Goal: Information Seeking & Learning: Find specific fact

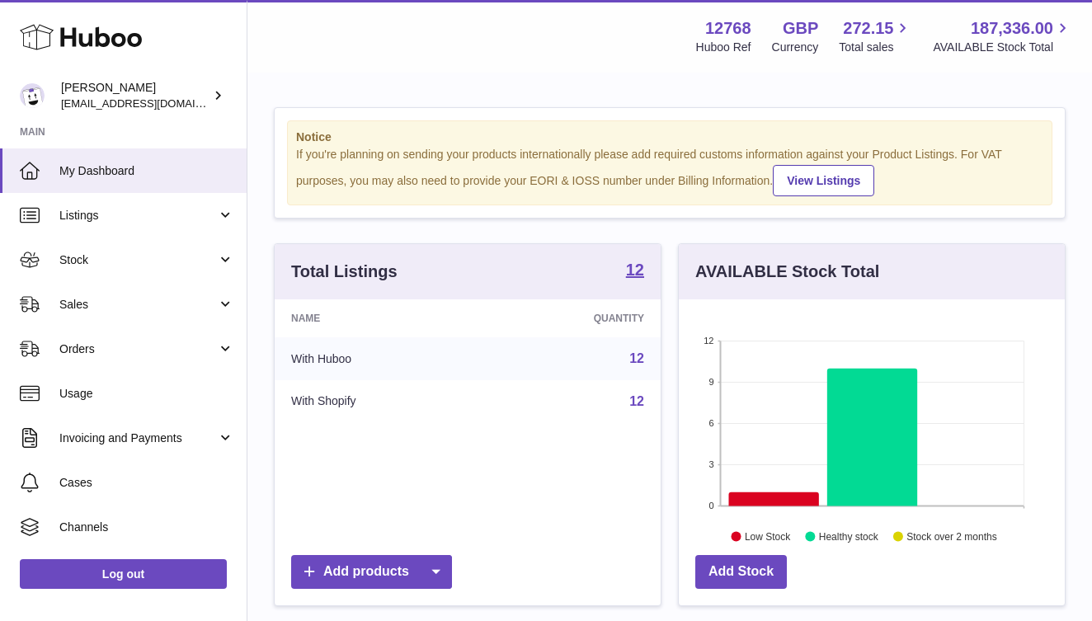
scroll to position [257, 386]
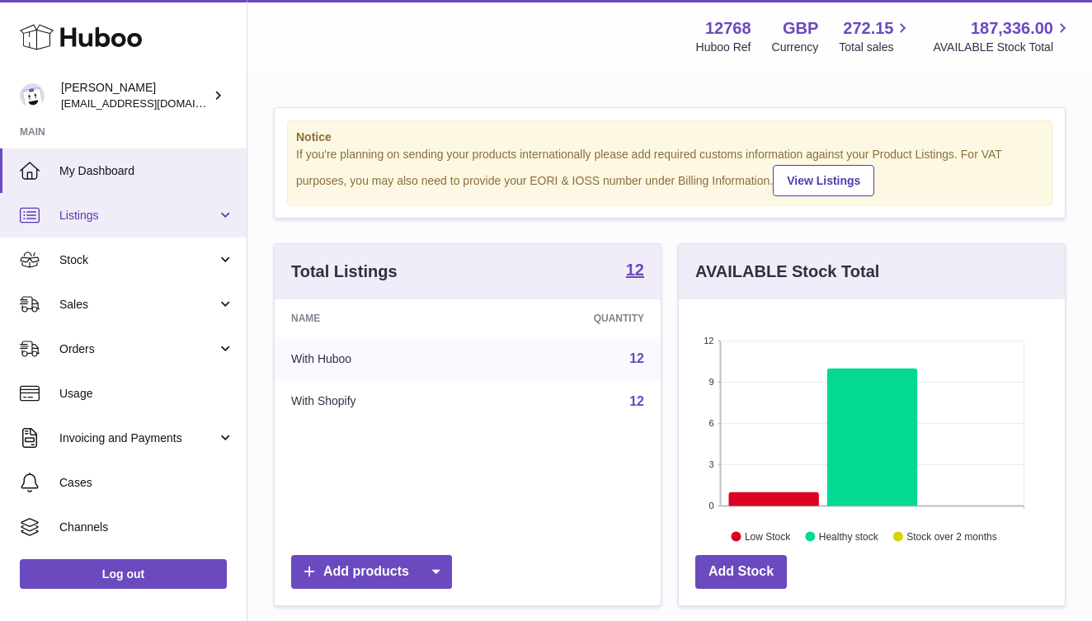
click at [153, 212] on span "Listings" at bounding box center [138, 216] width 158 height 16
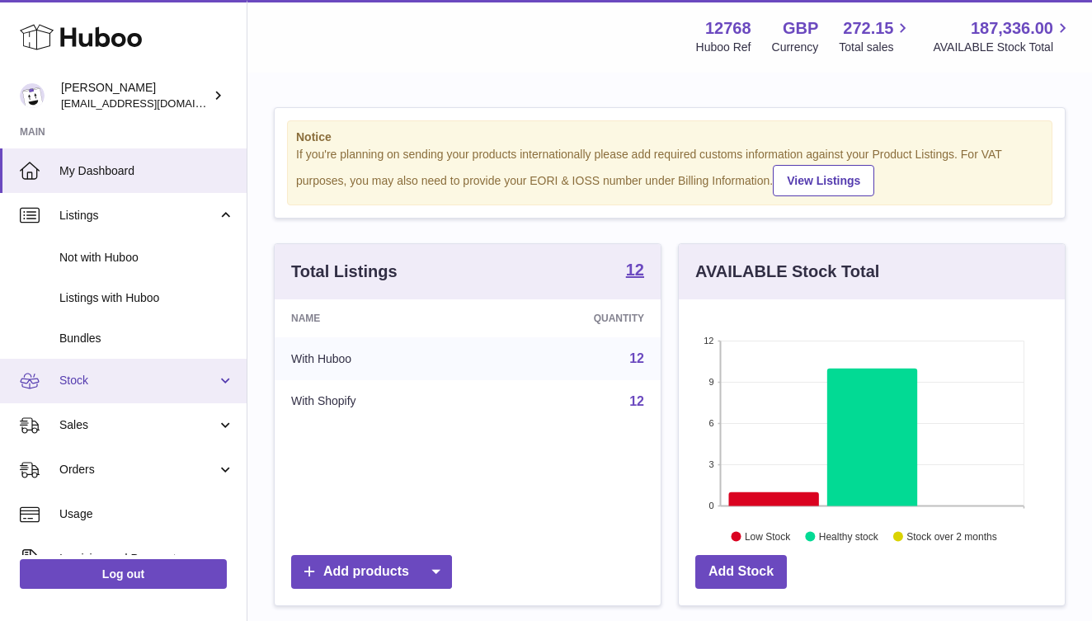
click at [92, 383] on span "Stock" at bounding box center [138, 381] width 158 height 16
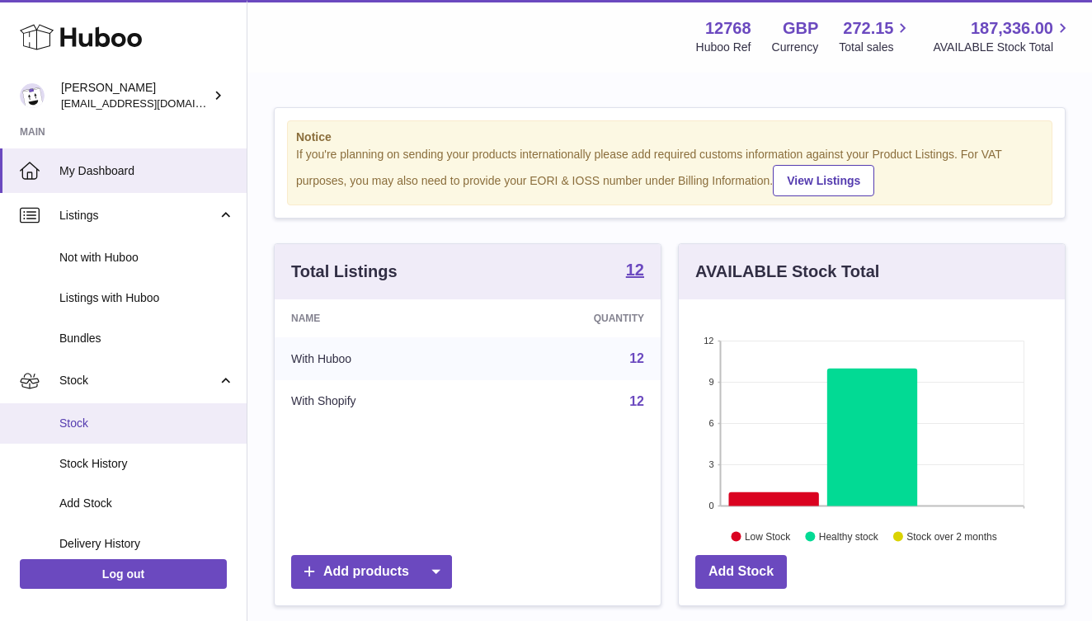
click at [90, 423] on span "Stock" at bounding box center [146, 424] width 175 height 16
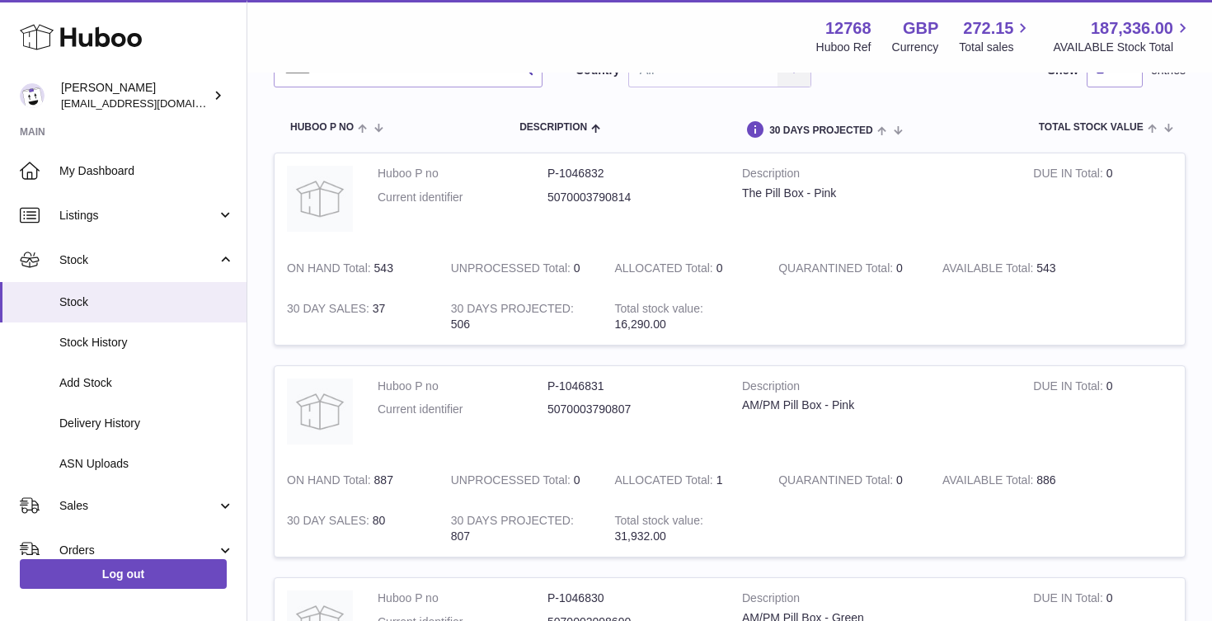
scroll to position [195, 0]
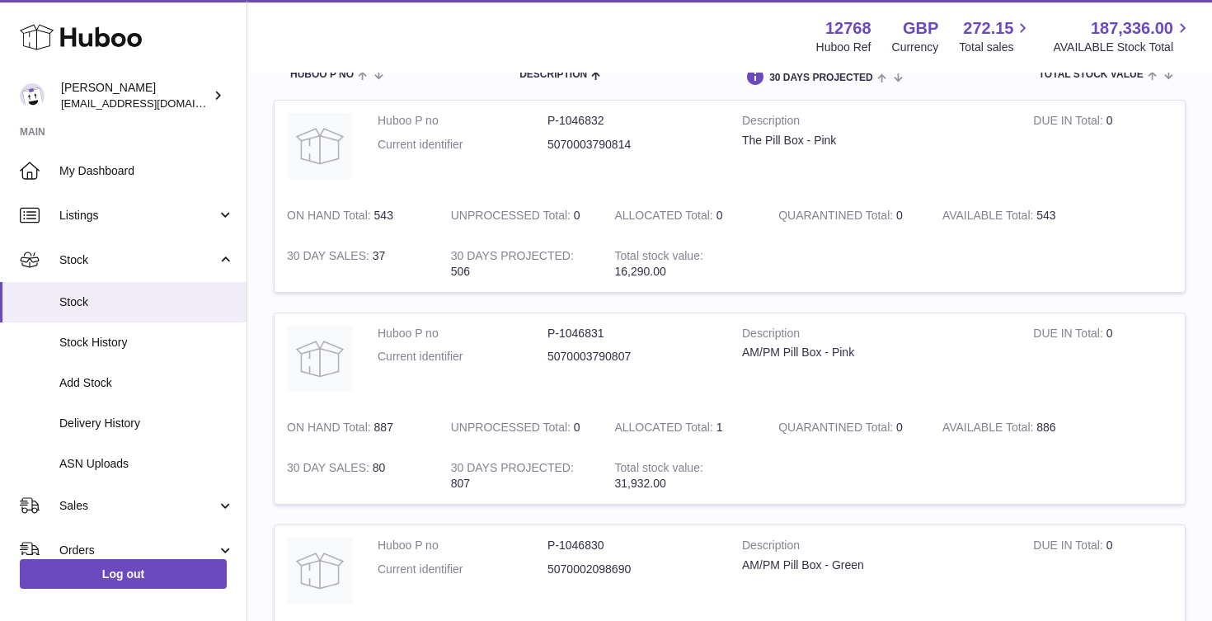
click at [575, 351] on dd "5070003790807" at bounding box center [633, 357] width 170 height 16
copy dd "5070003790807"
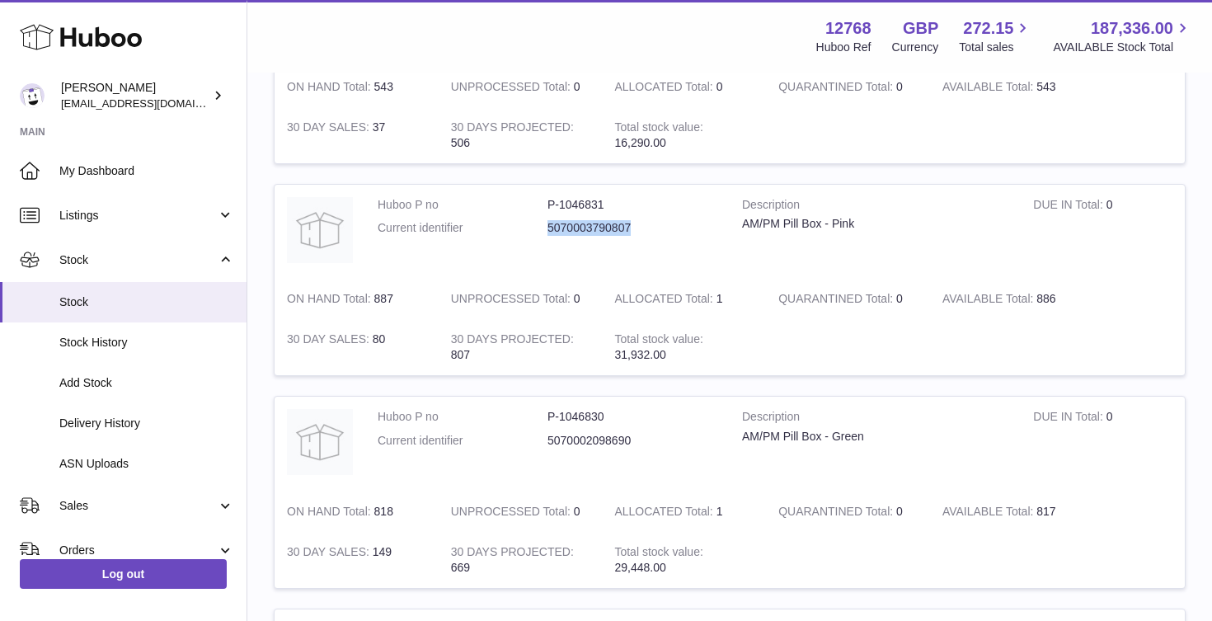
scroll to position [341, 0]
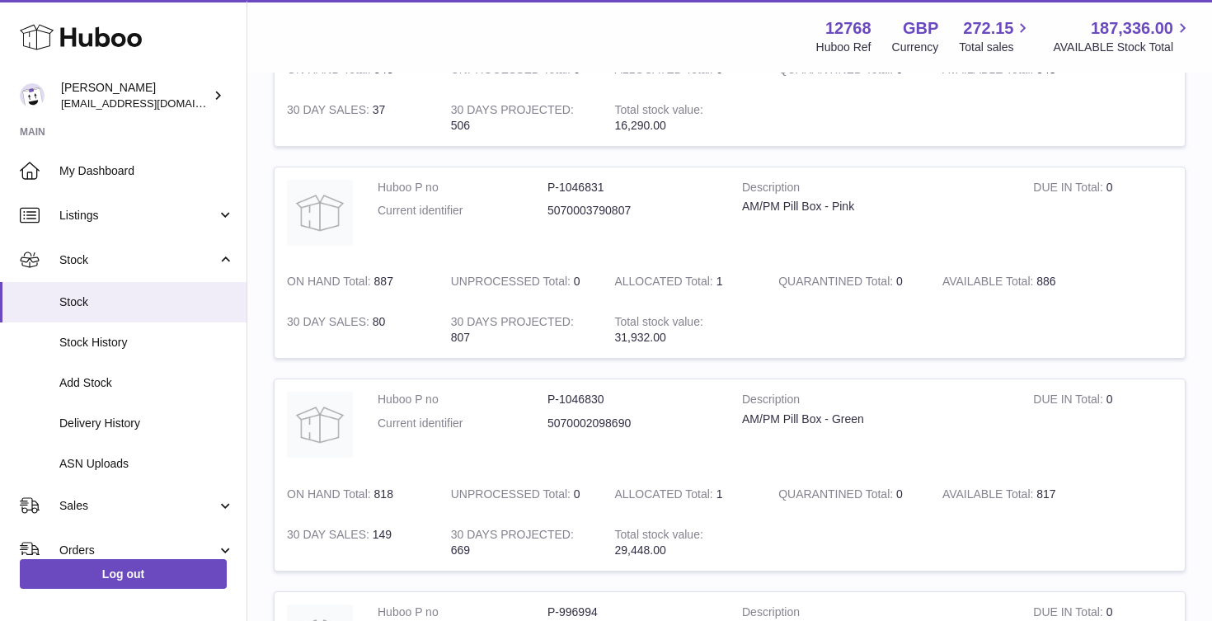
click at [591, 416] on dd "5070002098690" at bounding box center [633, 424] width 170 height 16
copy dd "5070002098690"
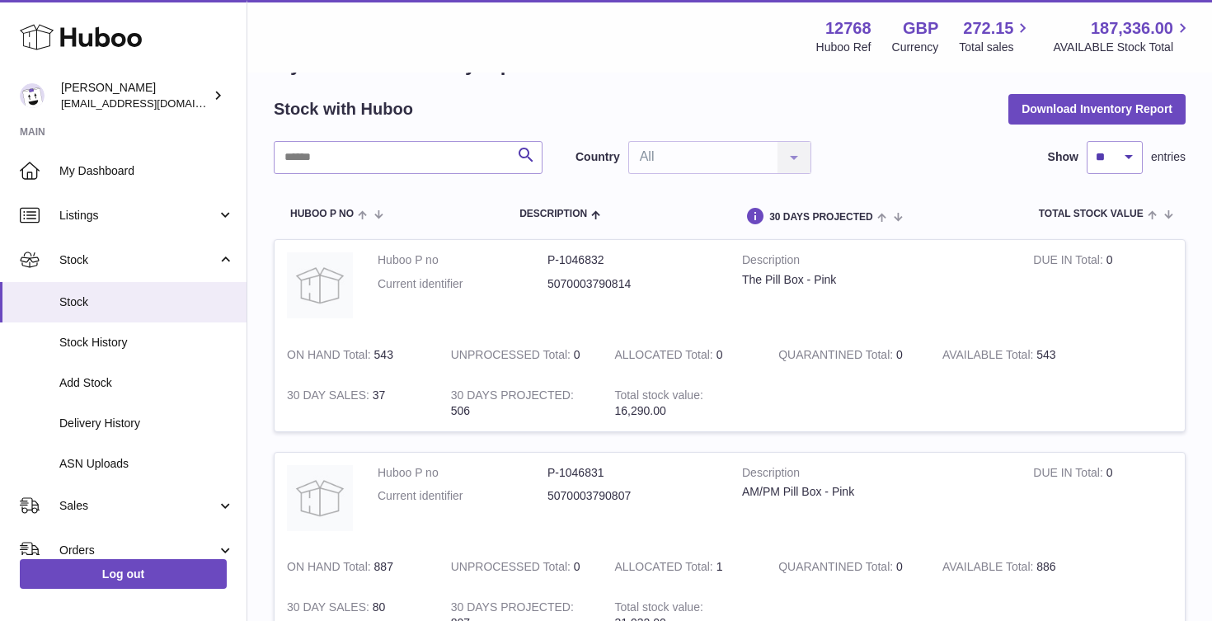
scroll to position [58, 0]
click at [588, 278] on dd "5070003790814" at bounding box center [633, 283] width 170 height 16
copy dd "5070003790814"
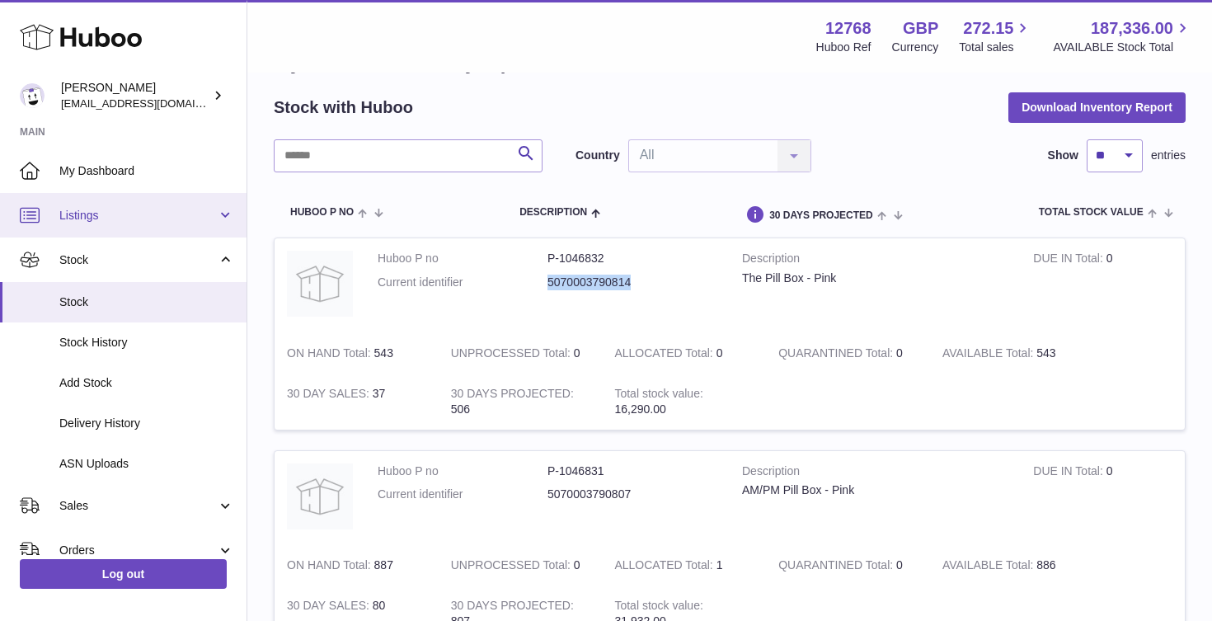
scroll to position [0, 0]
click at [122, 208] on span "Listings" at bounding box center [138, 216] width 158 height 16
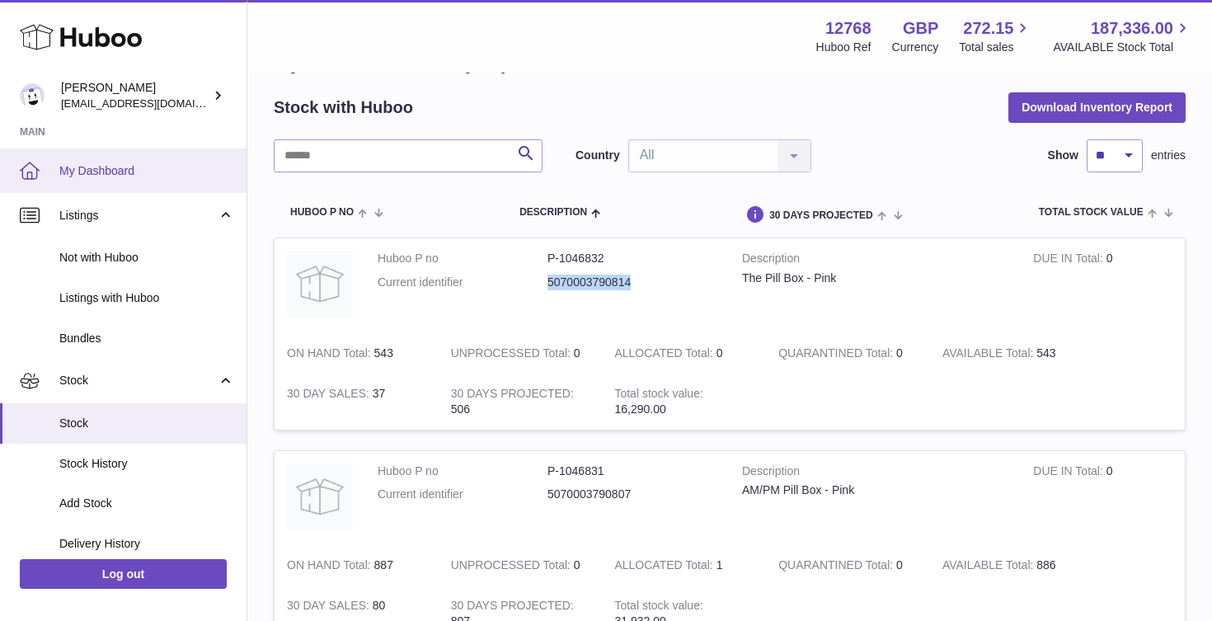
click at [125, 174] on span "My Dashboard" at bounding box center [146, 171] width 175 height 16
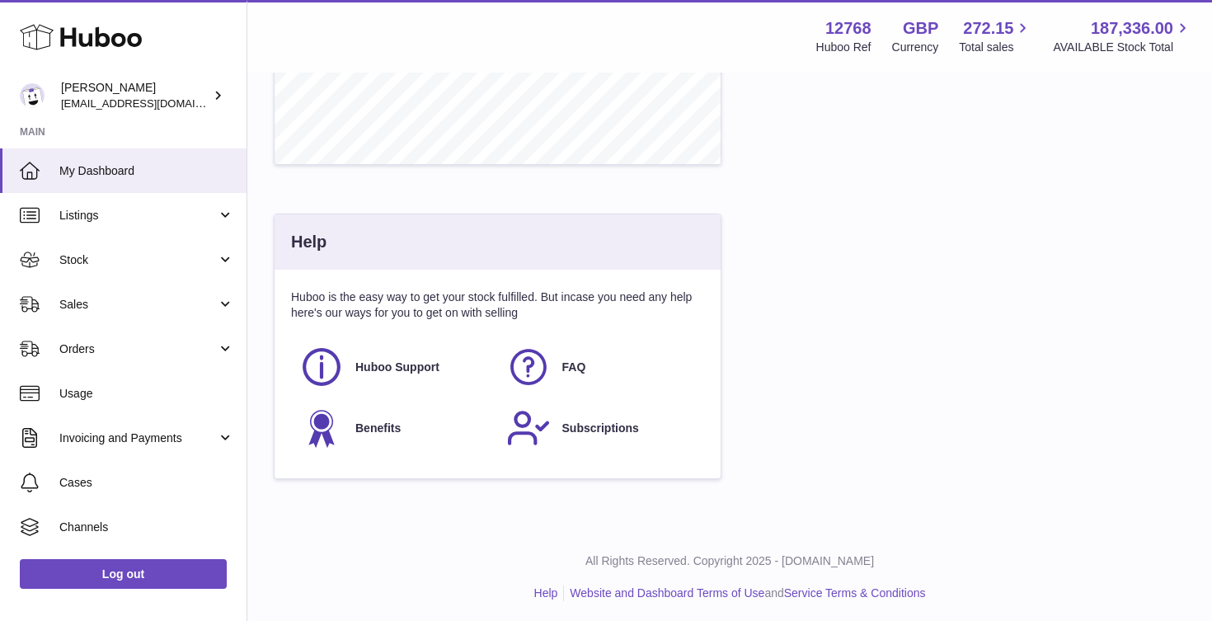
scroll to position [771, 0]
click at [150, 356] on link "Orders" at bounding box center [123, 349] width 247 height 45
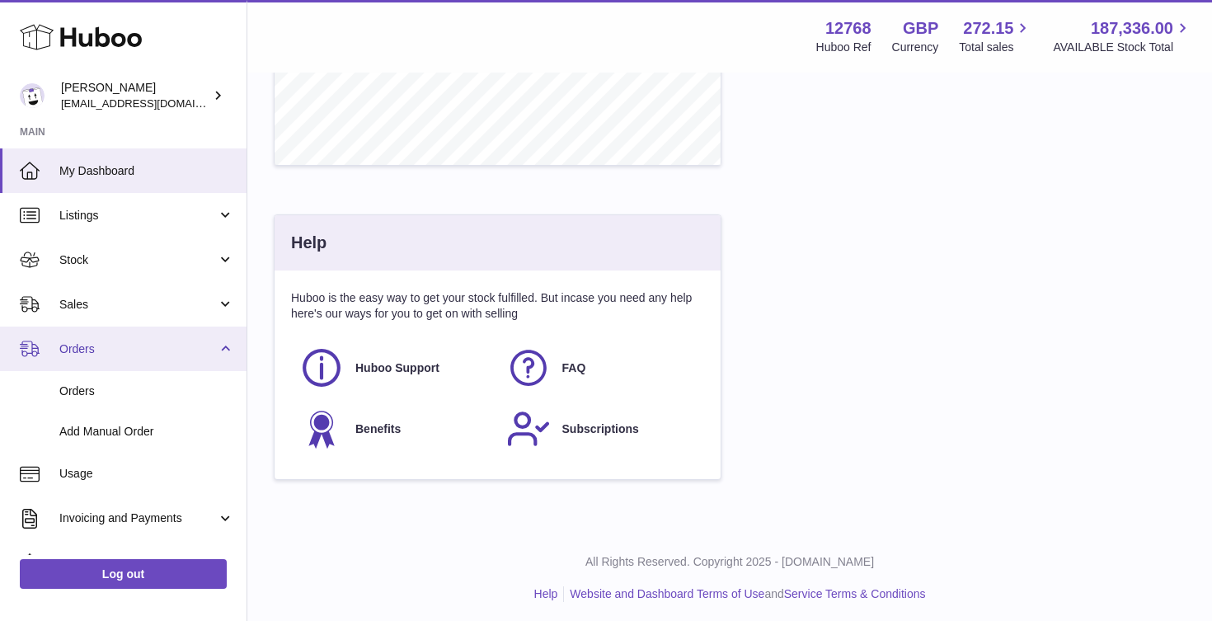
scroll to position [11, 0]
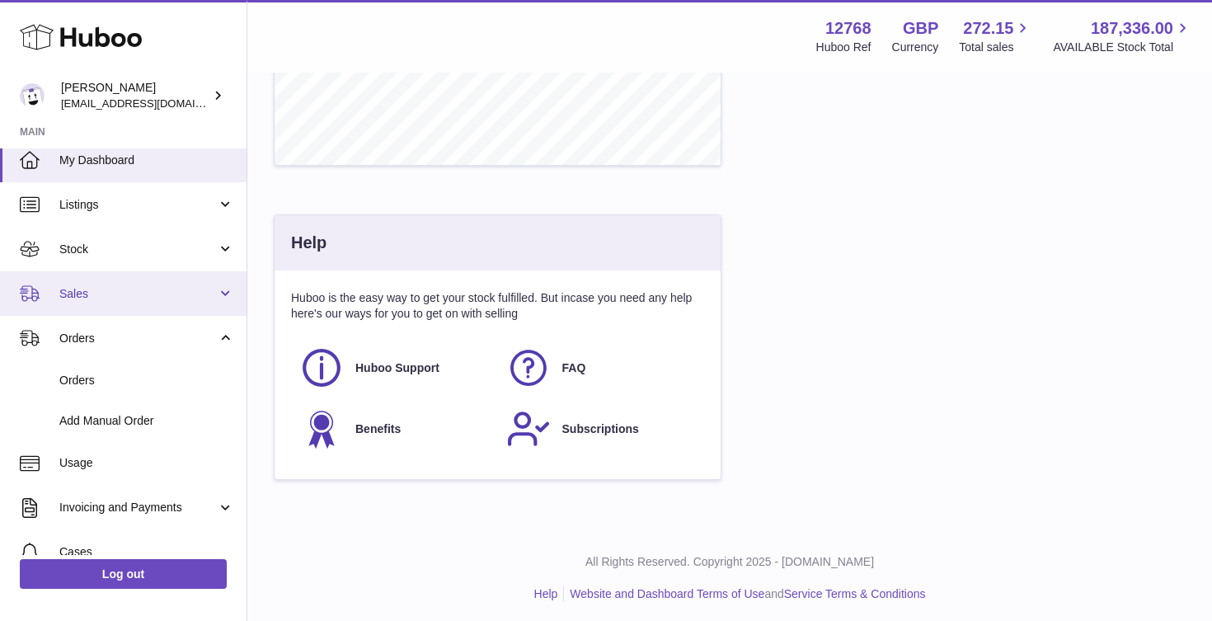
click at [132, 292] on span "Sales" at bounding box center [138, 294] width 158 height 16
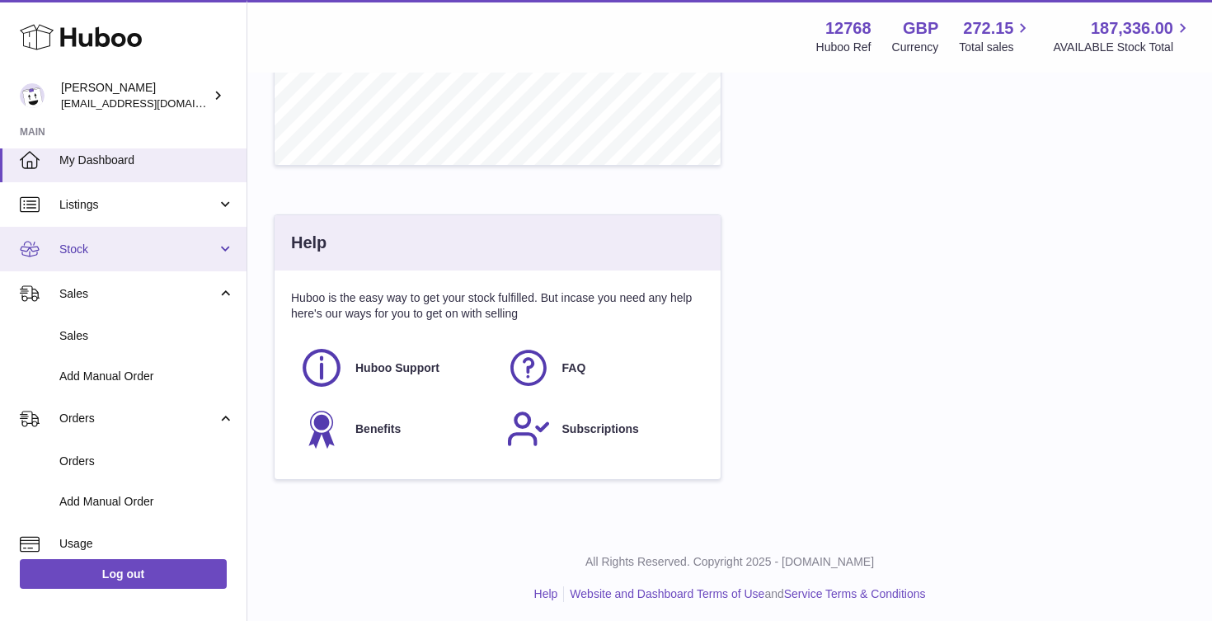
click at [127, 246] on span "Stock" at bounding box center [138, 250] width 158 height 16
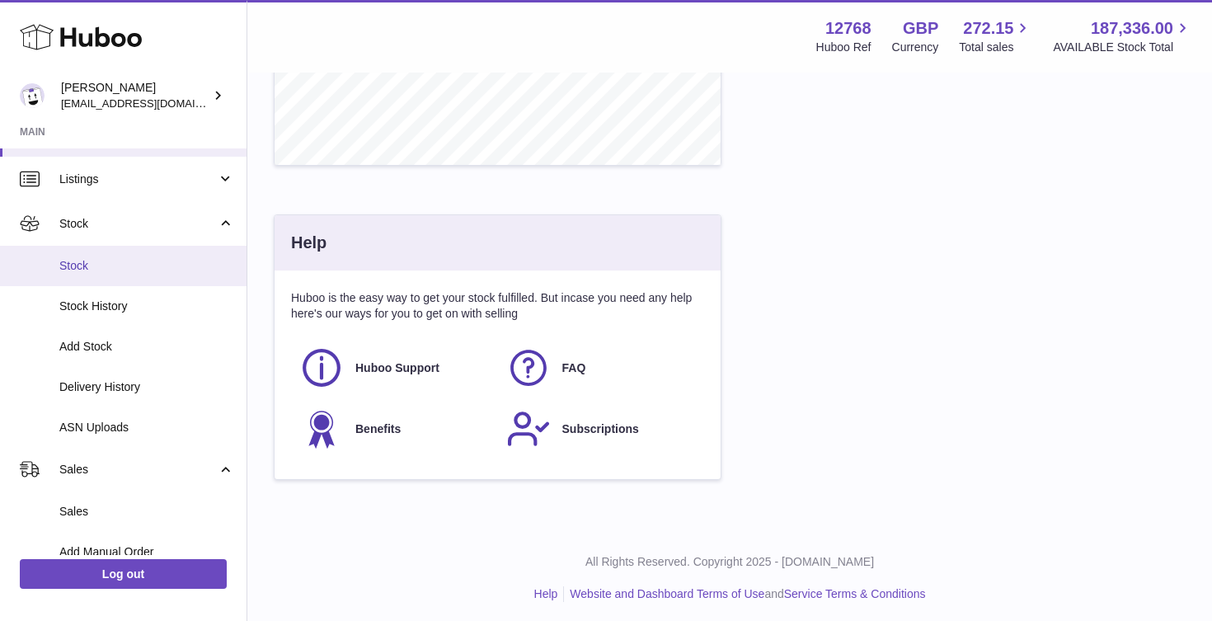
scroll to position [0, 0]
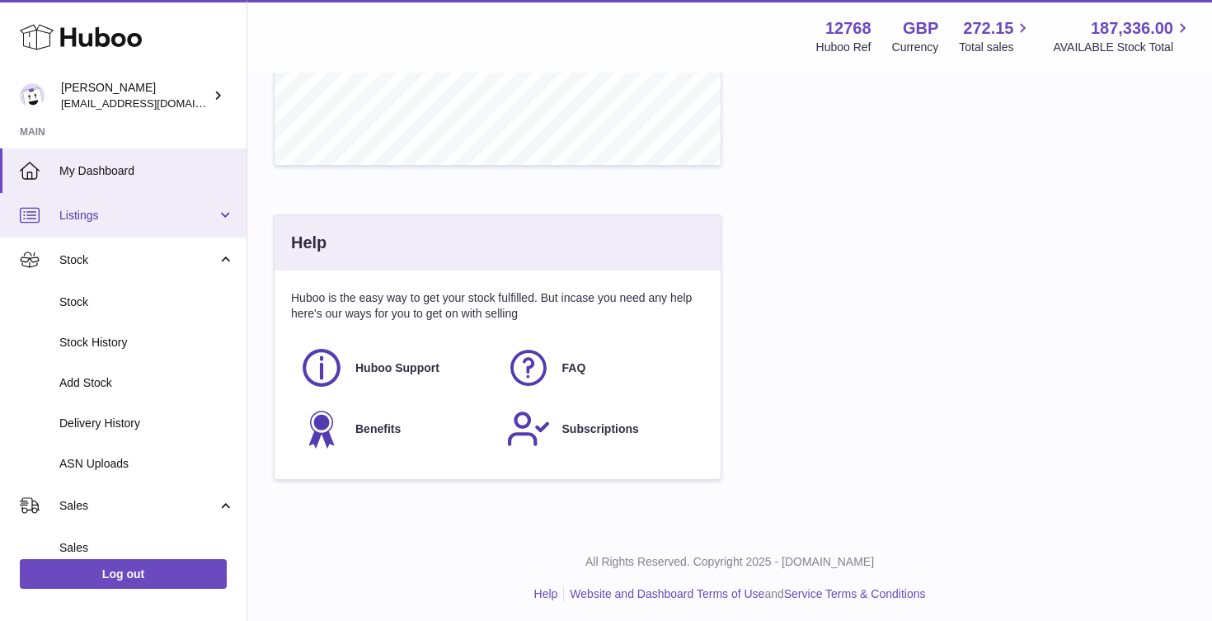
click at [124, 218] on span "Listings" at bounding box center [138, 216] width 158 height 16
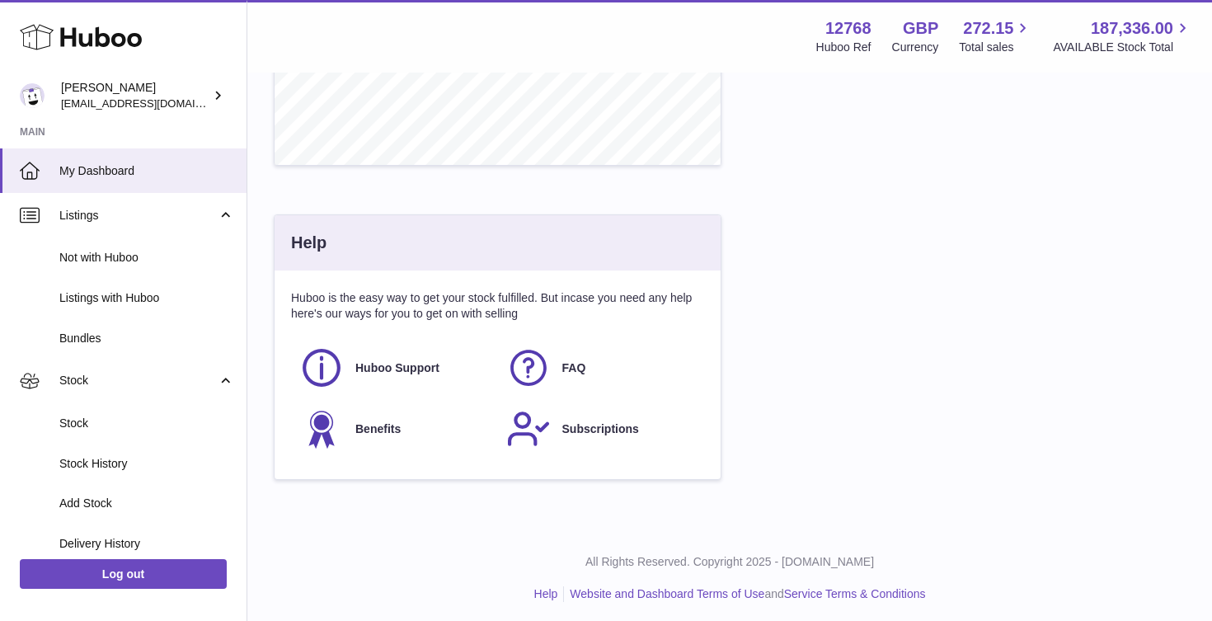
click at [841, 37] on strong "12768" at bounding box center [848, 28] width 46 height 22
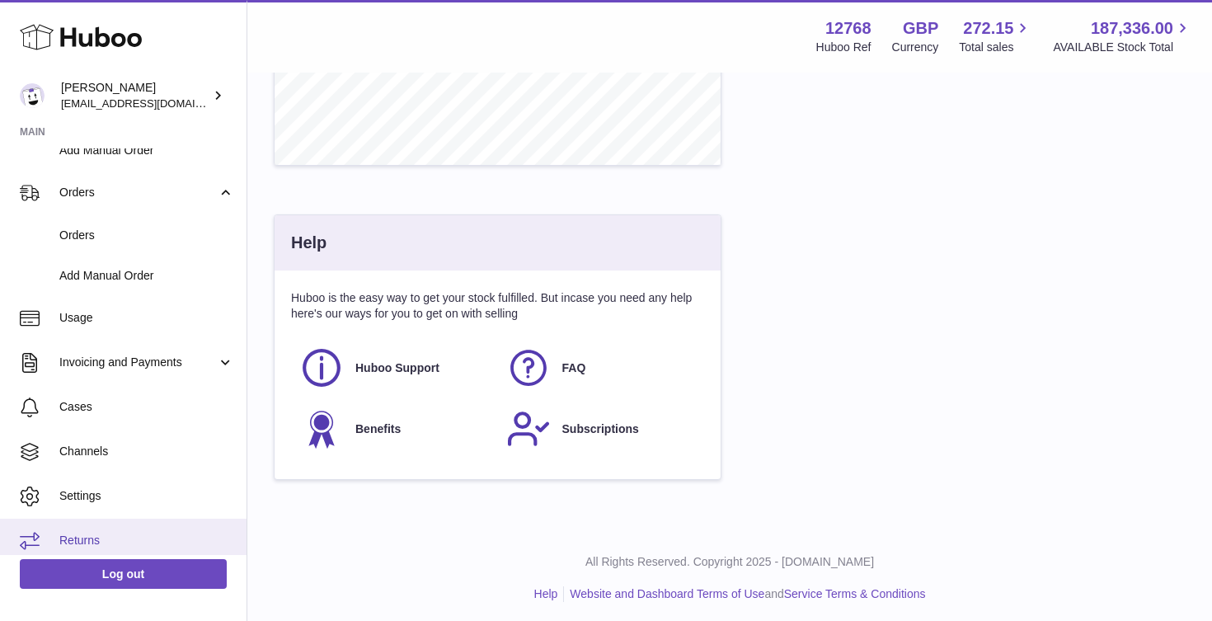
scroll to position [558, 0]
click at [70, 534] on span "Returns" at bounding box center [146, 542] width 175 height 16
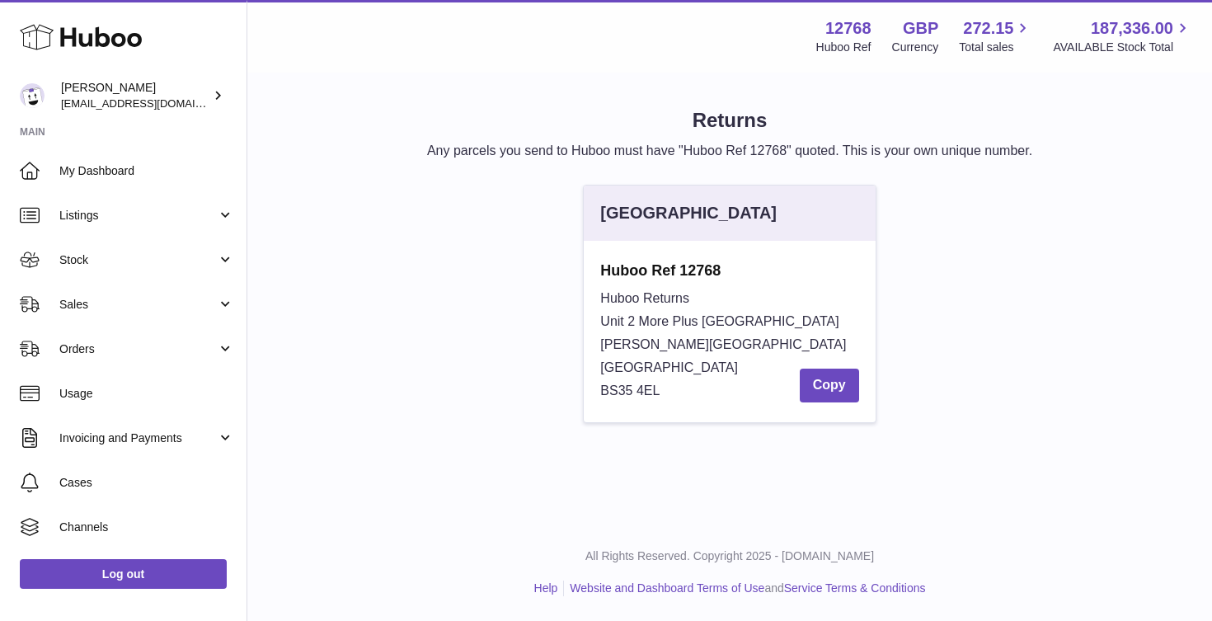
click at [608, 321] on span "Unit 2 More Plus Central Park" at bounding box center [719, 321] width 238 height 14
drag, startPoint x: 608, startPoint y: 321, endPoint x: 642, endPoint y: 360, distance: 52.6
click at [642, 360] on div "Huboo Returns Unit 2 More Plus Central Park Hudson Ave Severn Beach BS35 4EL Co…" at bounding box center [729, 344] width 258 height 115
click at [817, 383] on button "Copy" at bounding box center [829, 386] width 59 height 34
click at [827, 386] on button "Copy" at bounding box center [829, 386] width 59 height 34
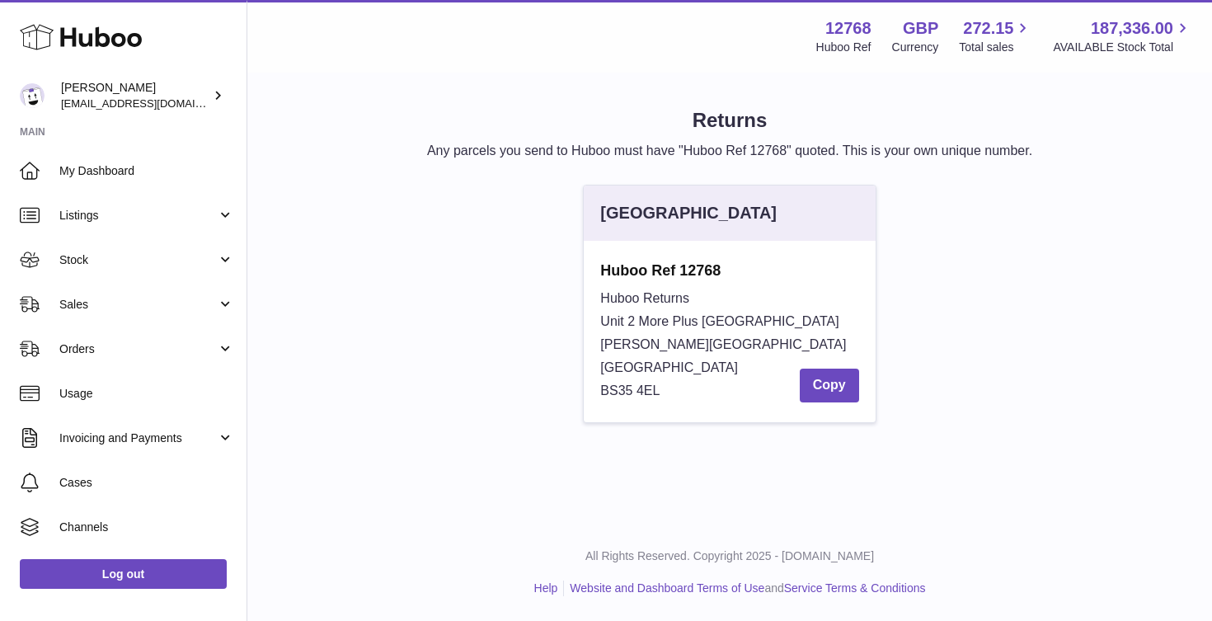
click at [617, 322] on span "Unit 2 More Plus Central Park" at bounding box center [719, 321] width 238 height 14
drag, startPoint x: 617, startPoint y: 322, endPoint x: 750, endPoint y: 322, distance: 132.8
click at [750, 322] on span "Unit 2 More Plus Central Park" at bounding box center [719, 321] width 238 height 14
click at [606, 322] on span "Unit 2 More Plus Central Park" at bounding box center [719, 321] width 238 height 14
drag, startPoint x: 606, startPoint y: 322, endPoint x: 639, endPoint y: 384, distance: 70.8
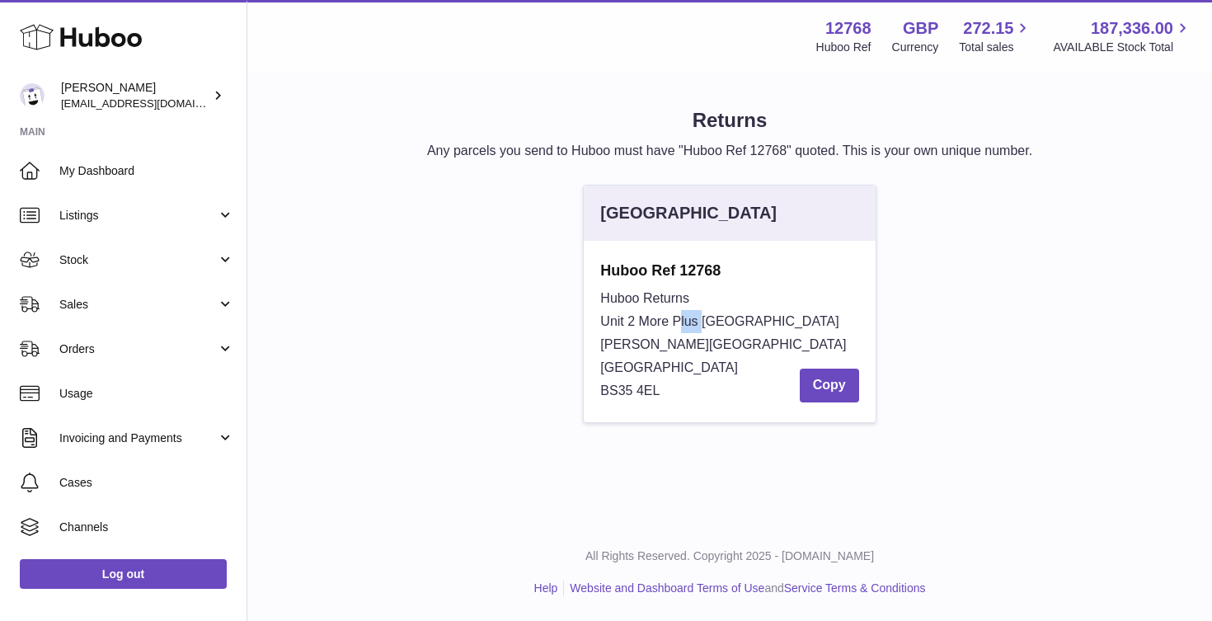
click at [639, 384] on div "Huboo Returns Unit 2 More Plus Central Park Hudson Ave Severn Beach BS35 4EL Co…" at bounding box center [729, 344] width 258 height 115
copy div "Unit 2 More Plus Central Park Hudson Ave Severn Beach BS35 4EL"
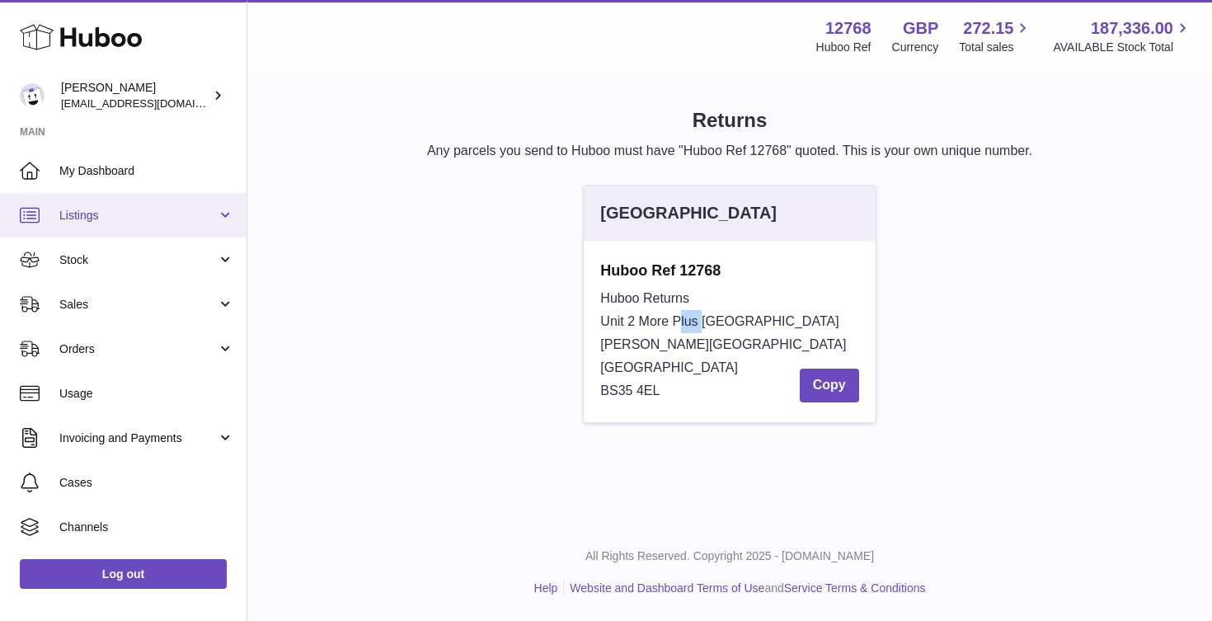
click at [92, 219] on span "Listings" at bounding box center [138, 216] width 158 height 16
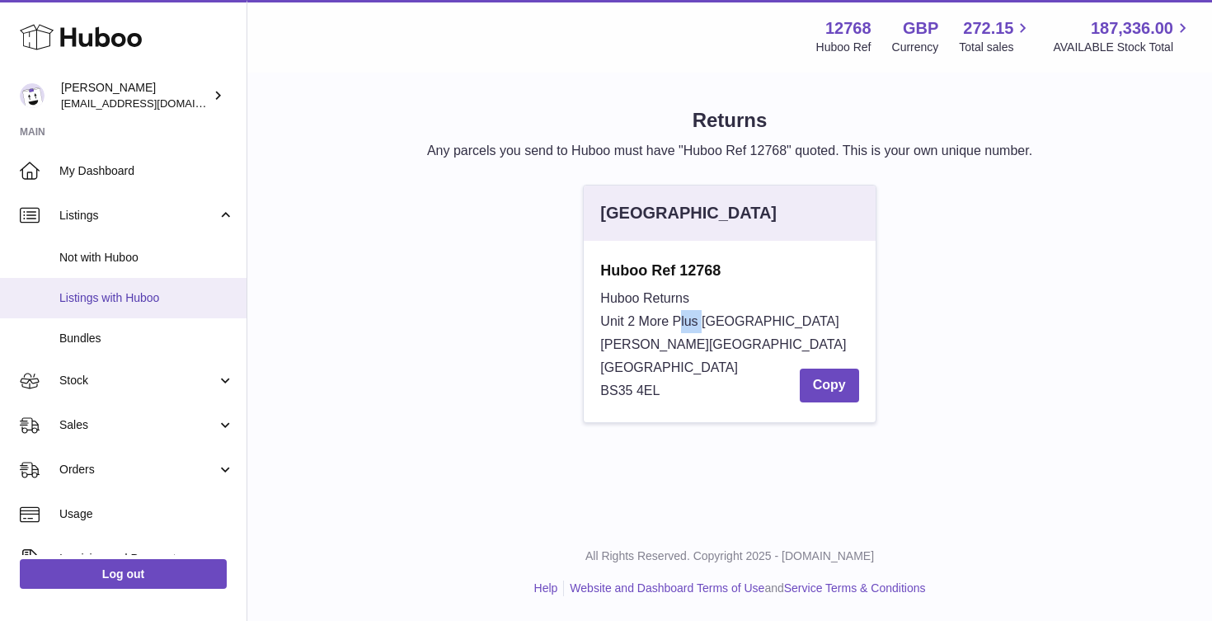
click at [88, 298] on span "Listings with Huboo" at bounding box center [146, 298] width 175 height 16
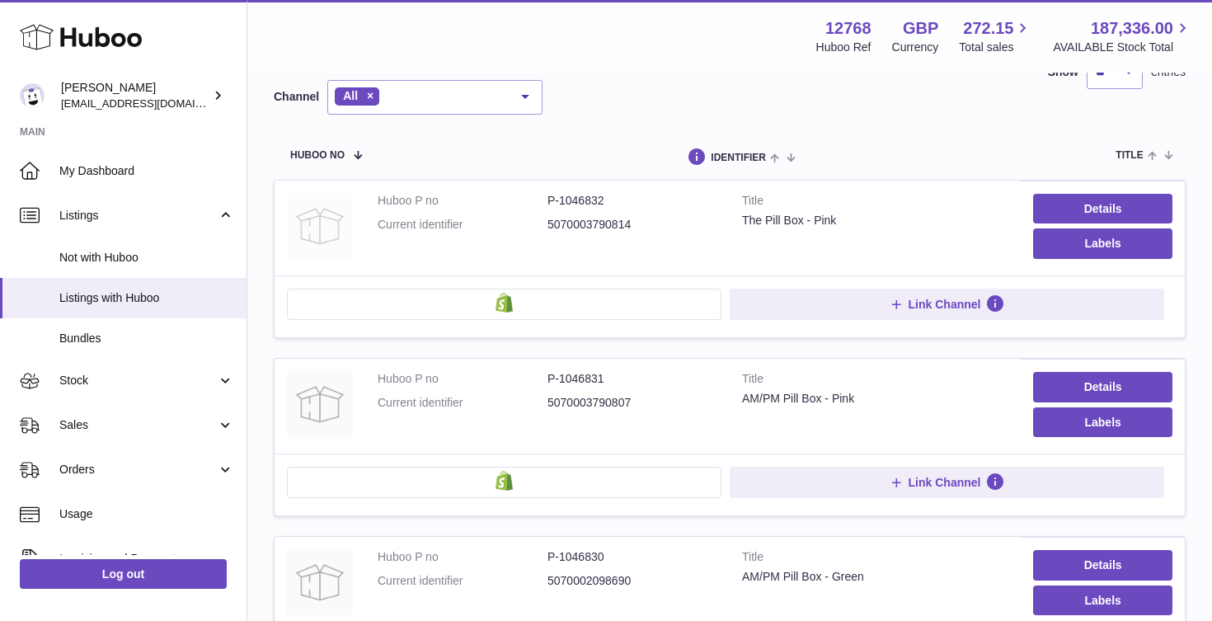
scroll to position [154, 0]
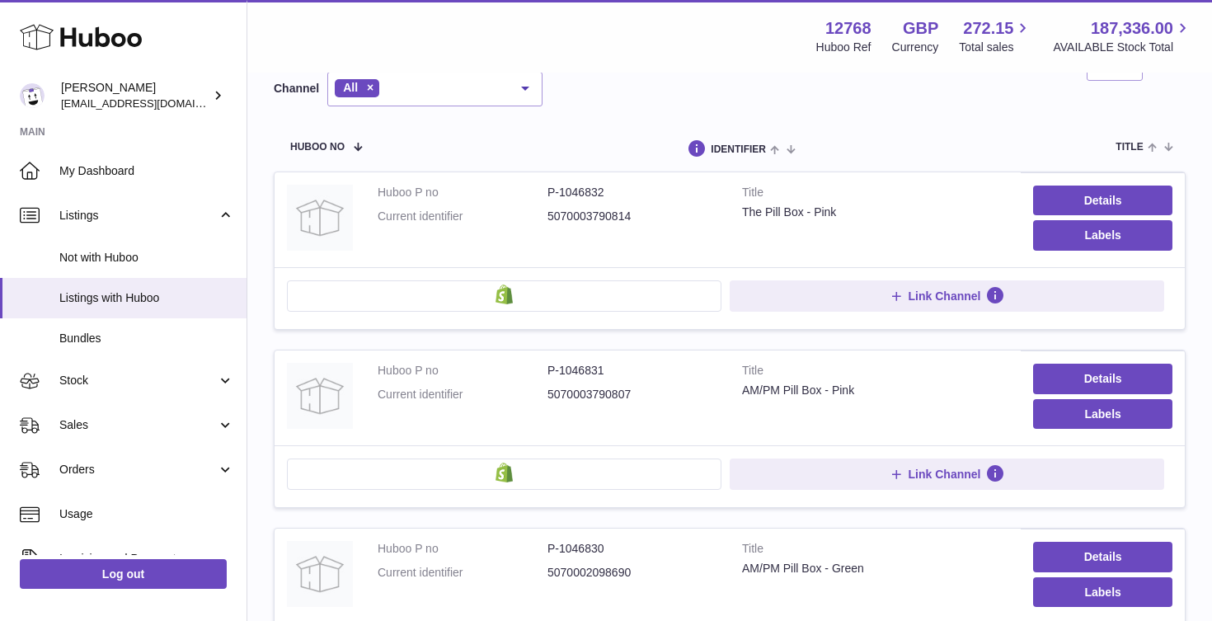
click at [577, 214] on dd "5070003790814" at bounding box center [633, 217] width 170 height 16
copy dd "5070003790814"
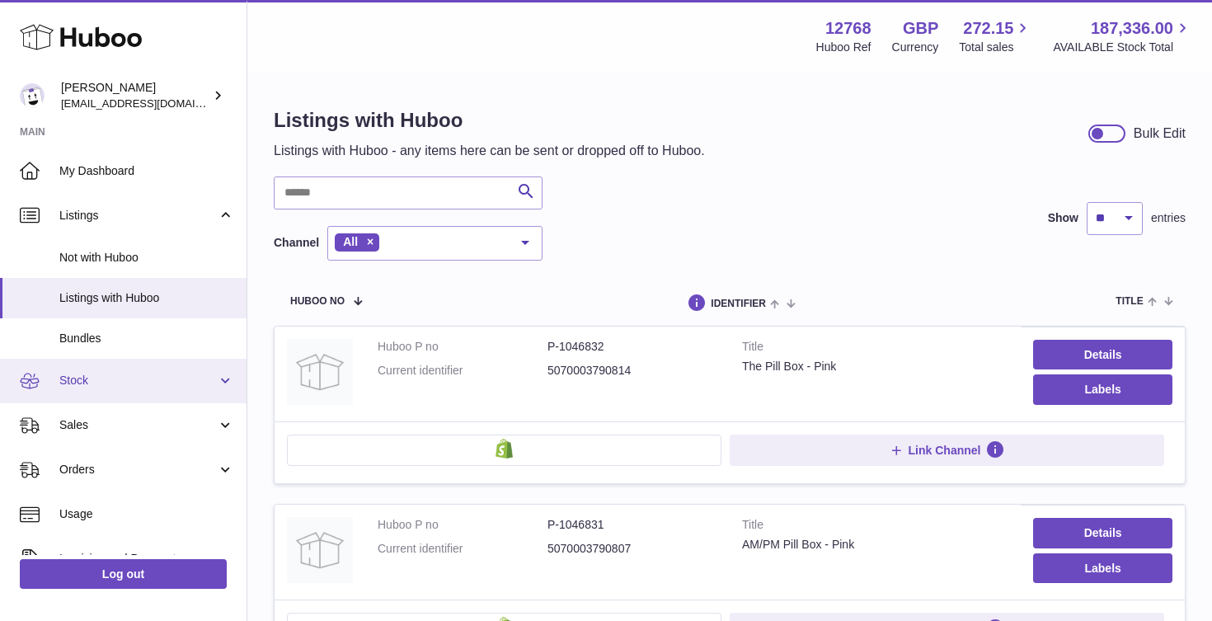
scroll to position [0, 0]
click at [78, 373] on span "Stock" at bounding box center [138, 381] width 158 height 16
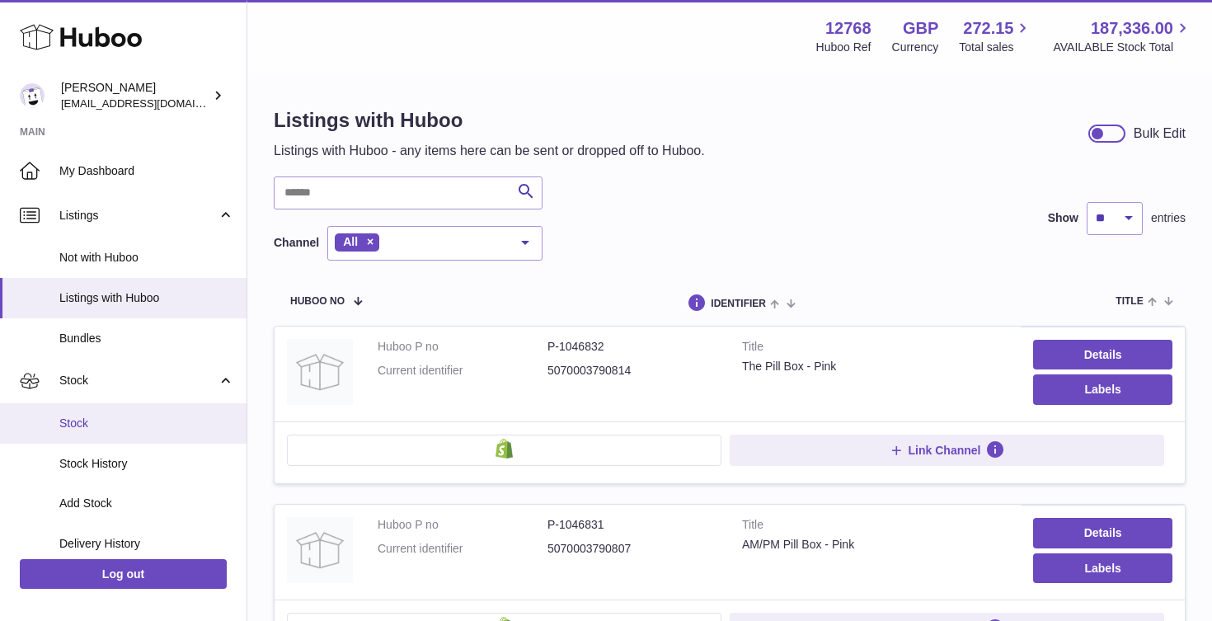
click at [79, 410] on link "Stock" at bounding box center [123, 423] width 247 height 40
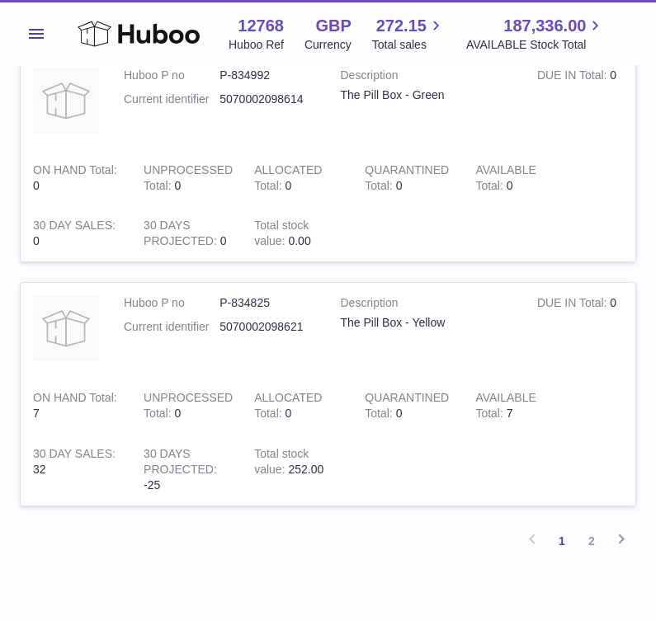
scroll to position [2184, 0]
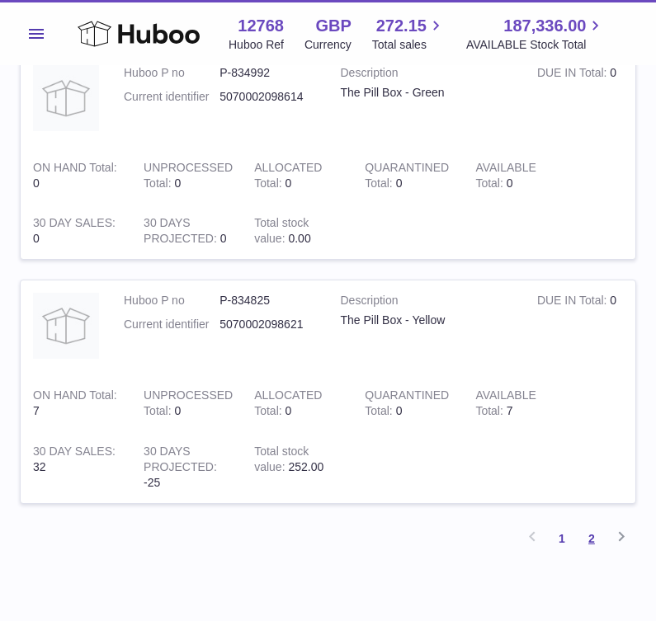
click at [589, 524] on link "2" at bounding box center [591, 539] width 30 height 30
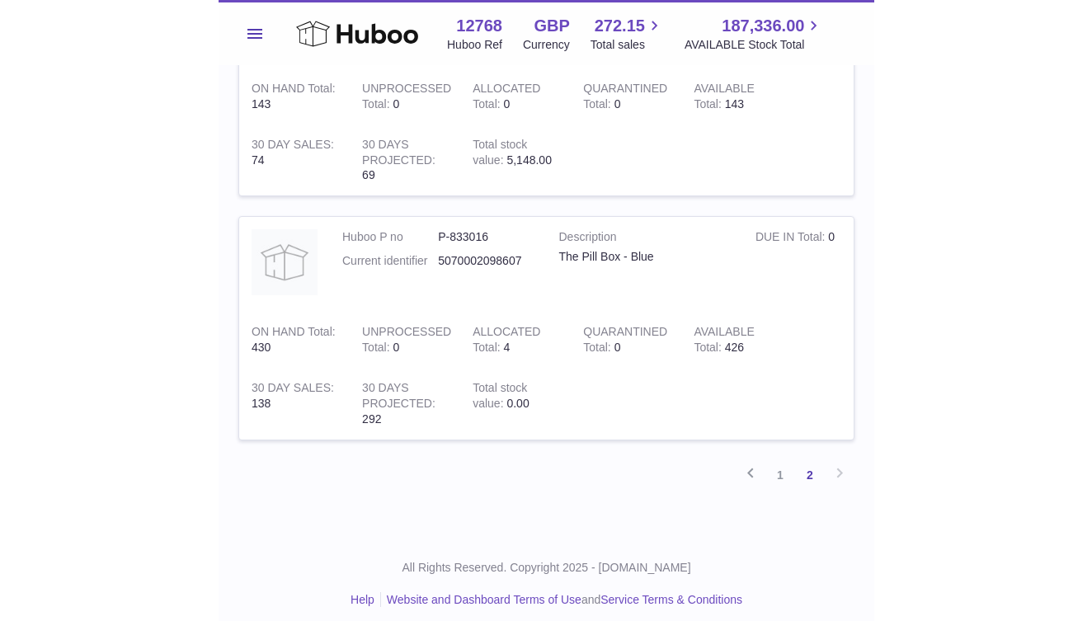
scroll to position [293, 0]
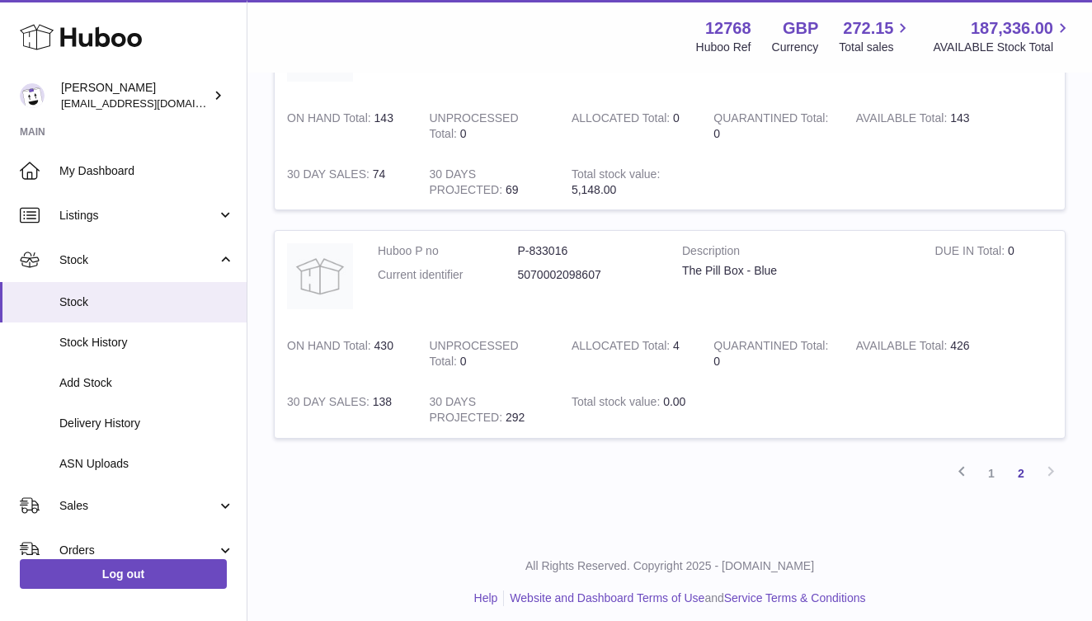
click at [548, 248] on dd "P-833016" at bounding box center [588, 251] width 140 height 16
copy dd "833016"
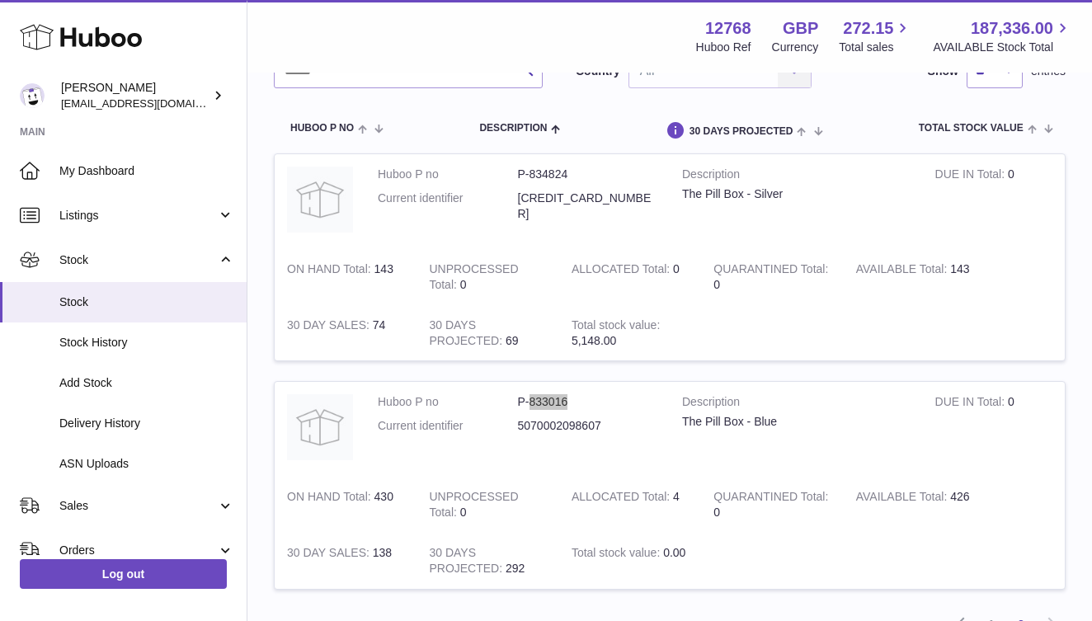
scroll to position [118, 0]
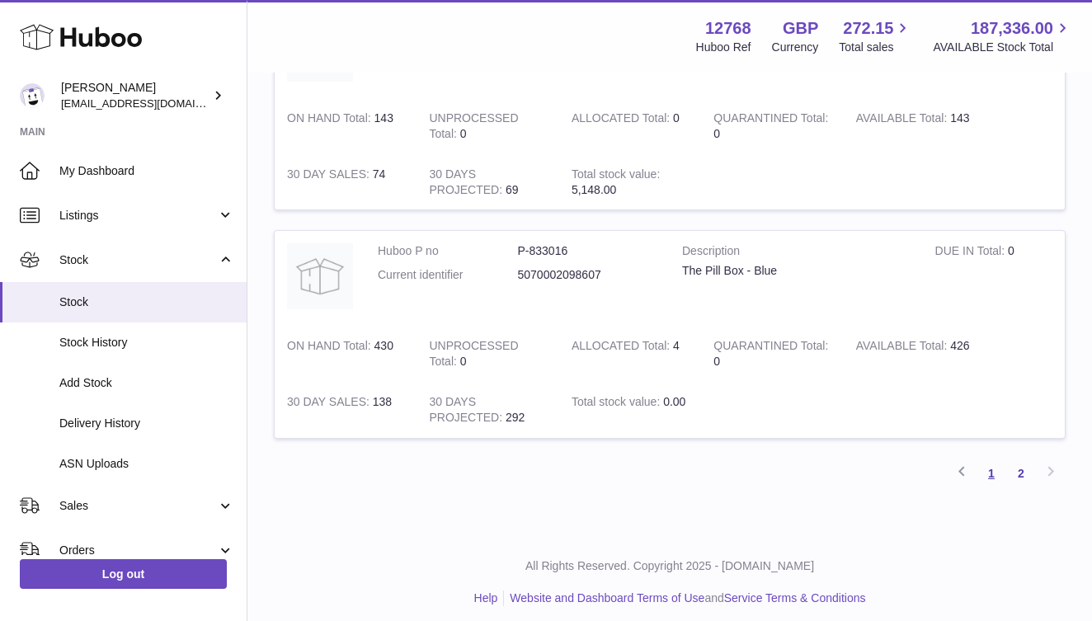
click at [990, 458] on link "1" at bounding box center [991, 473] width 30 height 30
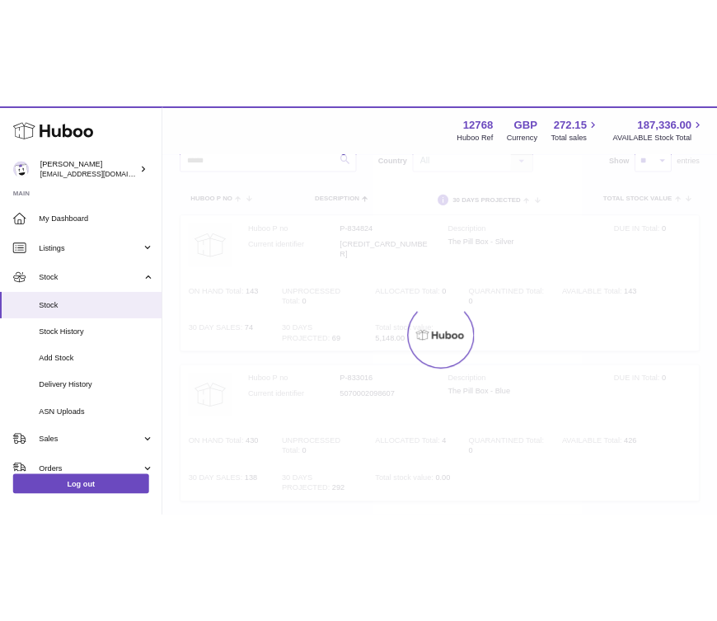
scroll to position [74, 0]
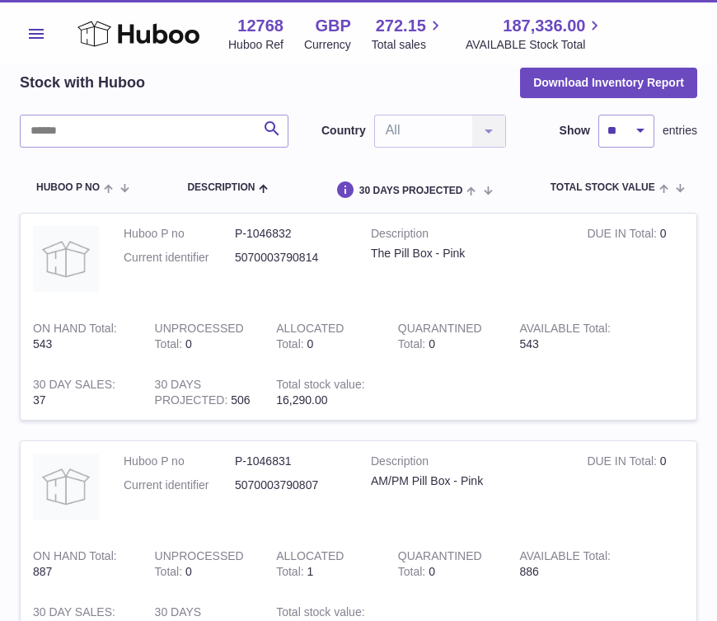
click at [271, 228] on dd "P-1046832" at bounding box center [290, 234] width 111 height 16
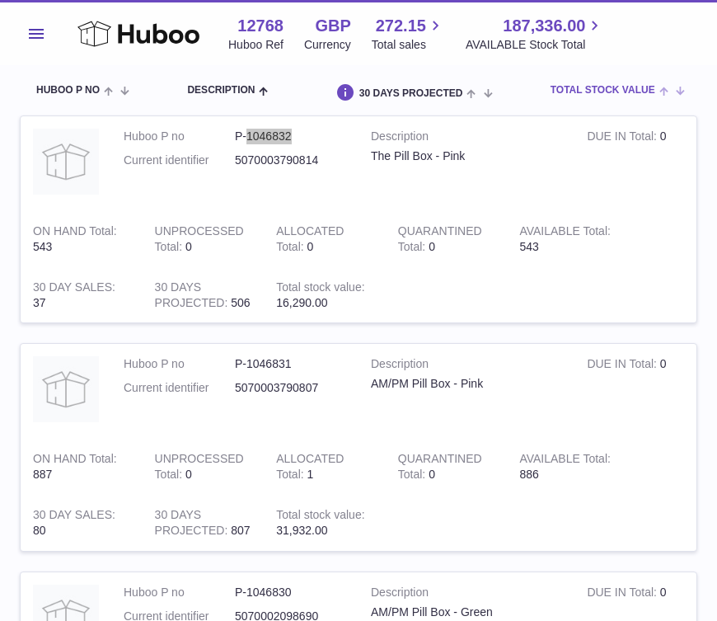
scroll to position [172, 0]
click at [257, 356] on dd "P-1046831" at bounding box center [290, 363] width 111 height 16
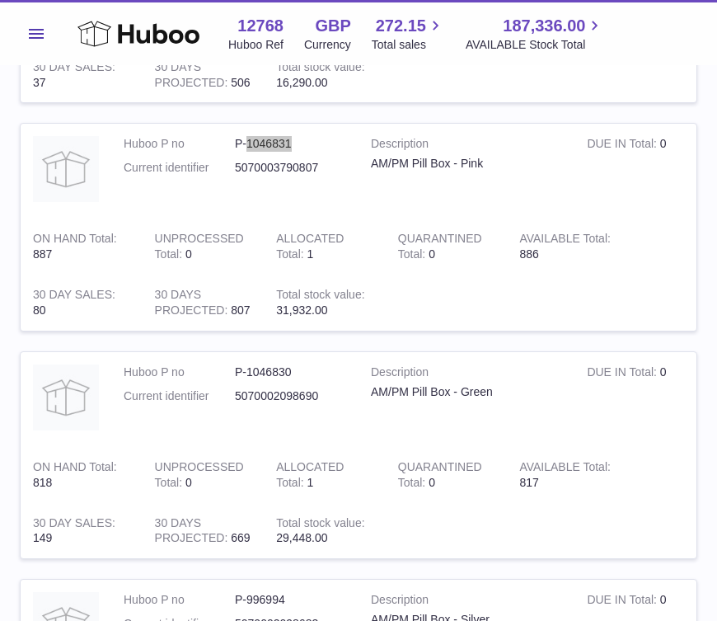
scroll to position [438, 0]
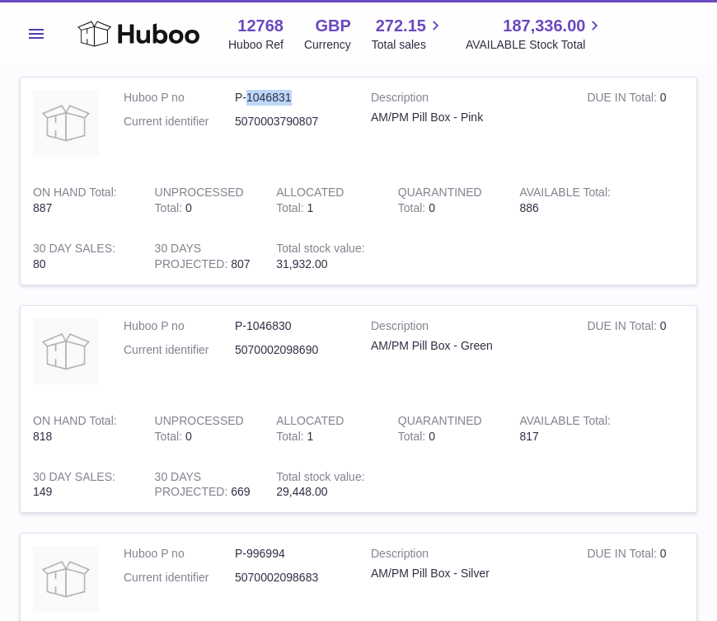
click at [262, 320] on dd "P-1046830" at bounding box center [290, 326] width 111 height 16
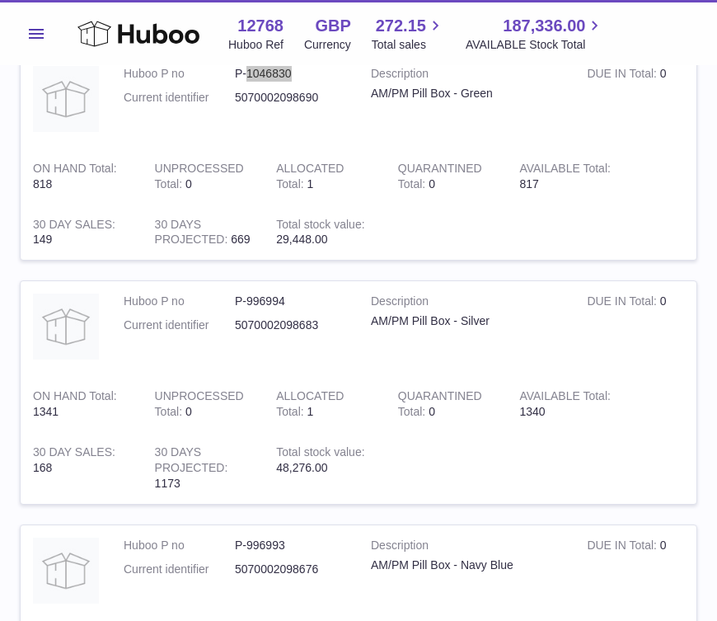
scroll to position [709, 0]
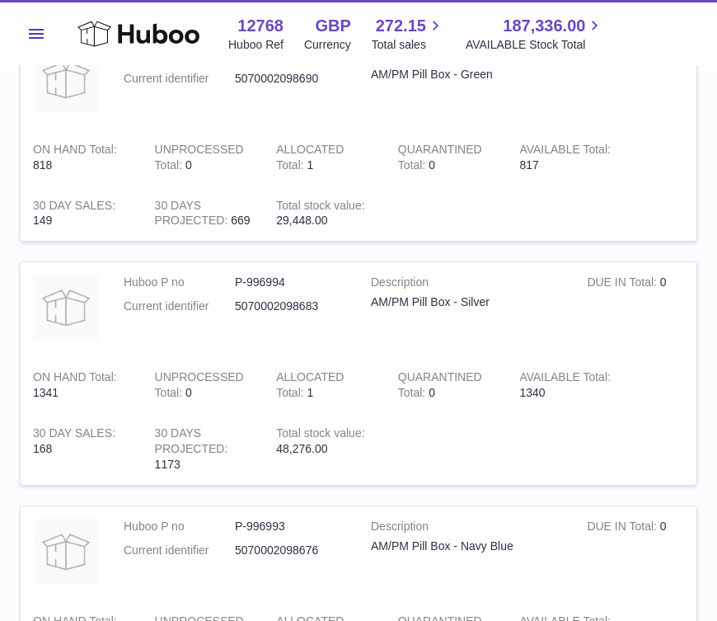
click at [266, 275] on dd "P-996994" at bounding box center [290, 283] width 111 height 16
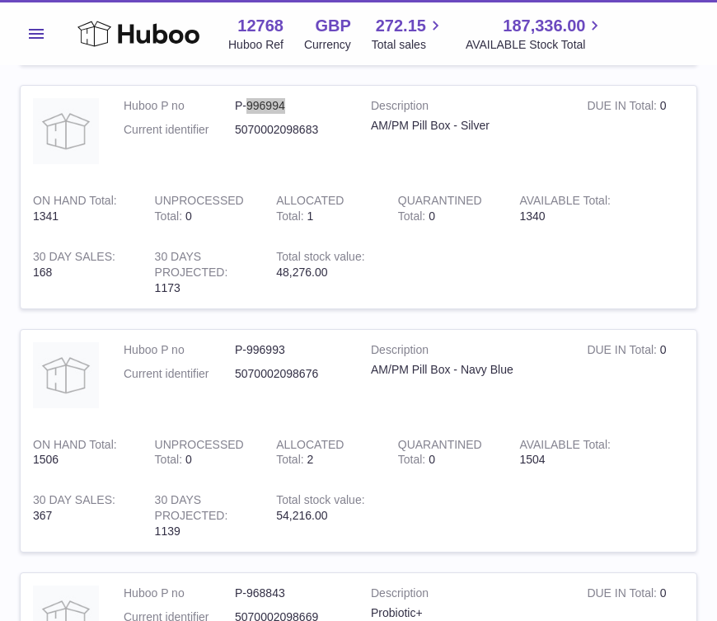
scroll to position [890, 0]
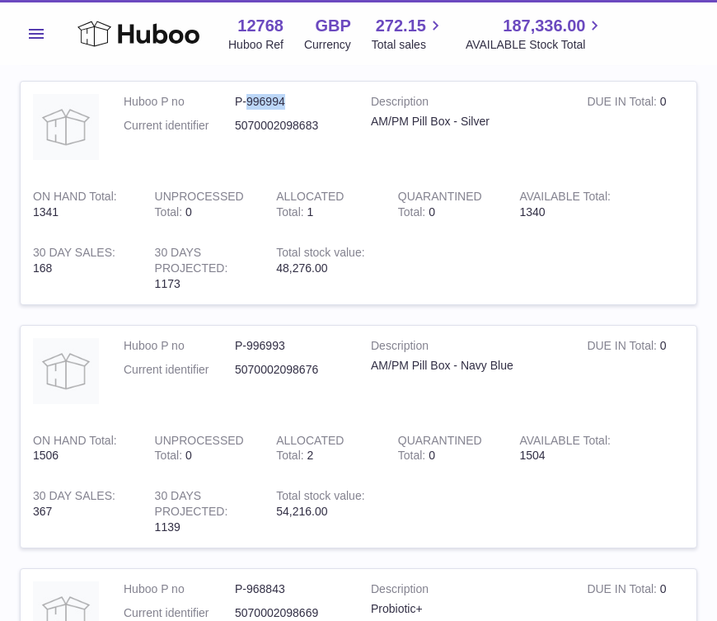
click at [274, 338] on dd "P-996993" at bounding box center [290, 346] width 111 height 16
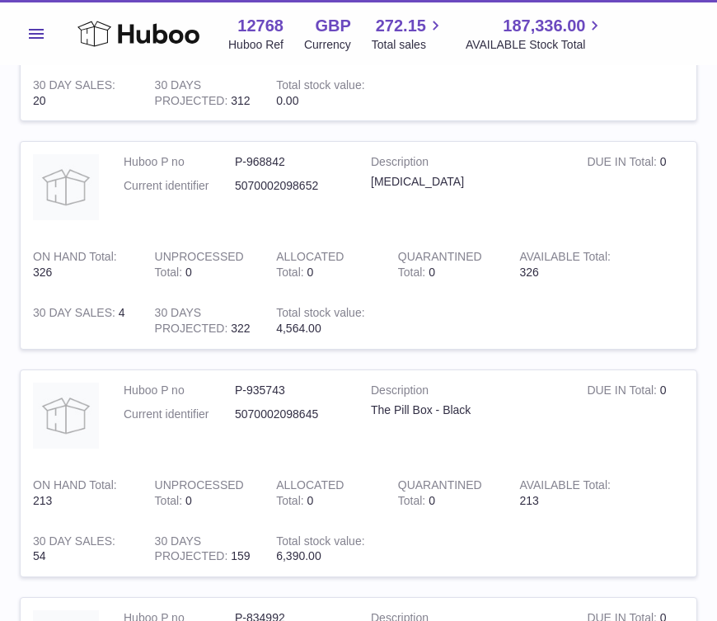
scroll to position [1545, 0]
click at [268, 382] on dd "P-935743" at bounding box center [290, 390] width 111 height 16
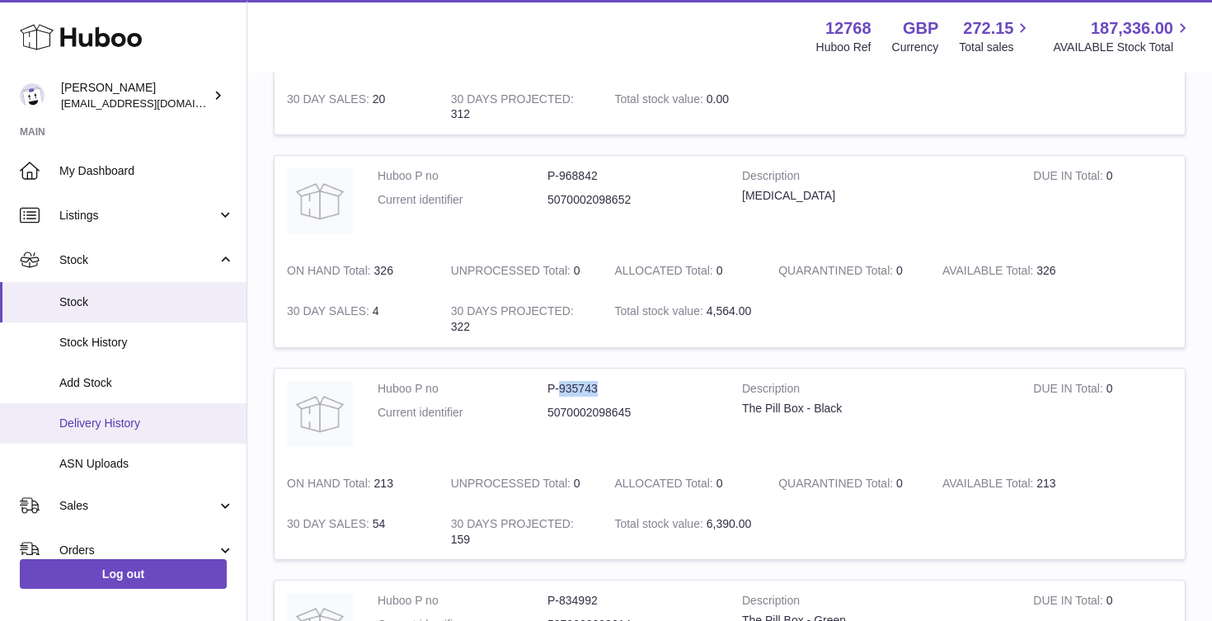
scroll to position [0, 0]
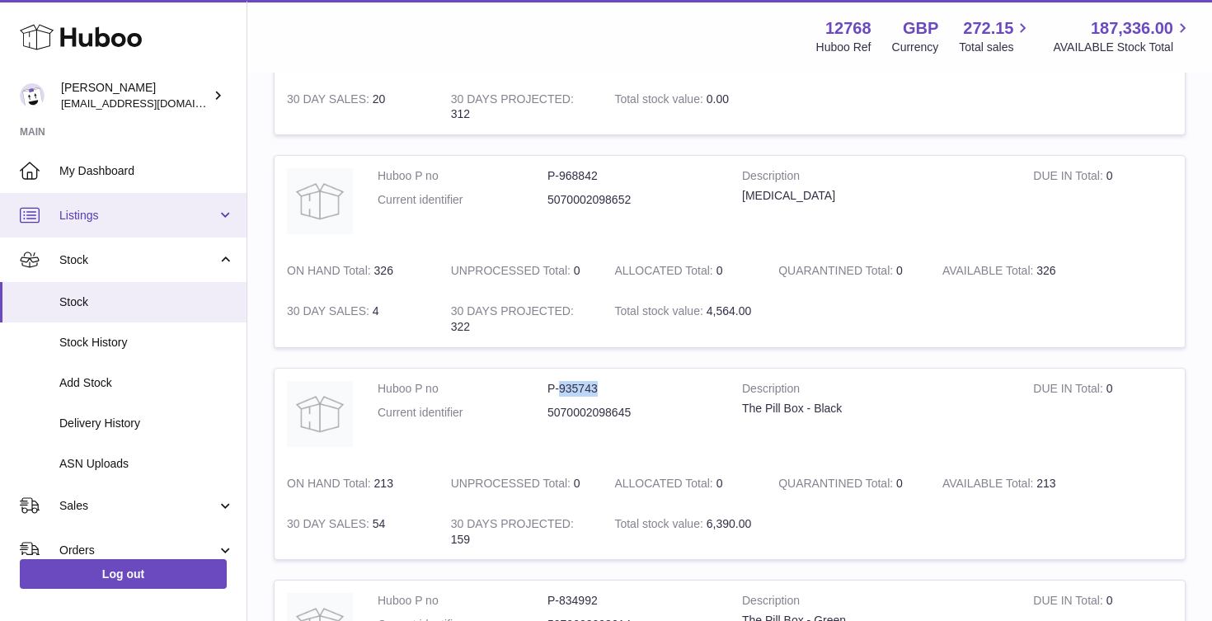
click at [116, 219] on span "Listings" at bounding box center [138, 216] width 158 height 16
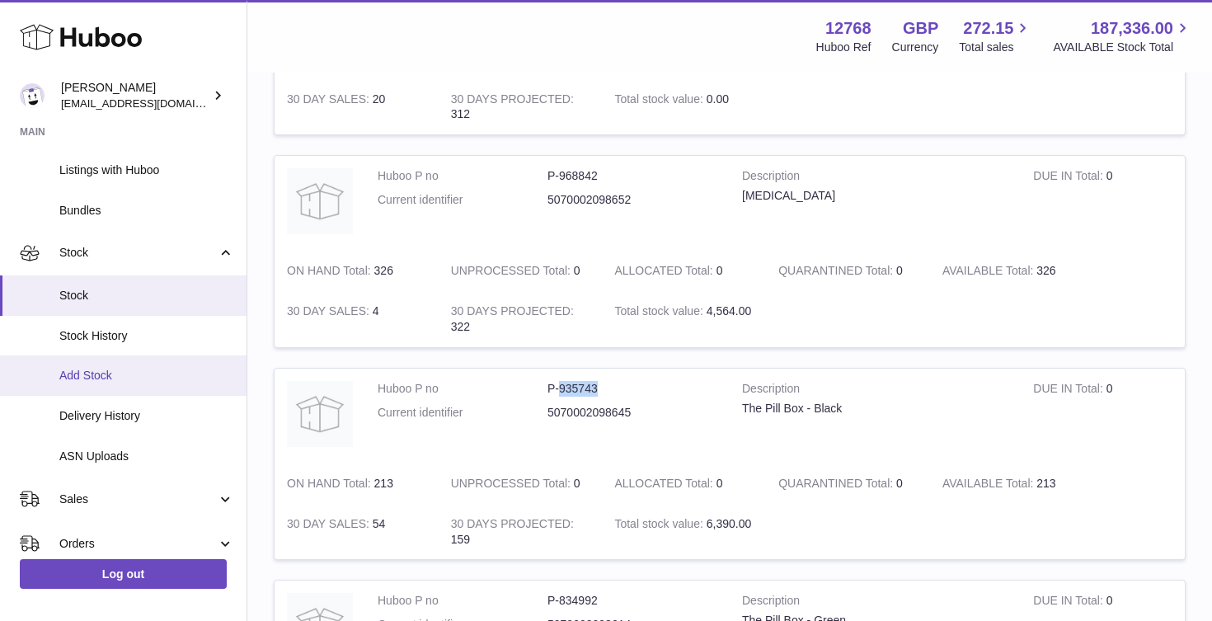
scroll to position [129, 0]
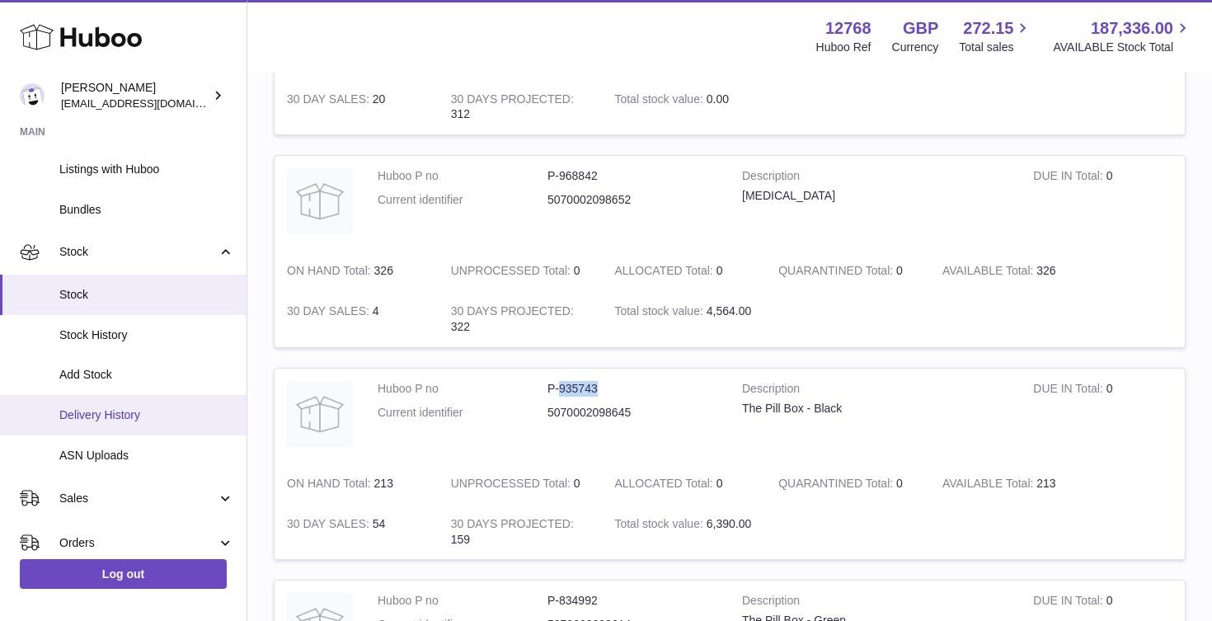
click at [101, 407] on span "Delivery History" at bounding box center [146, 415] width 175 height 16
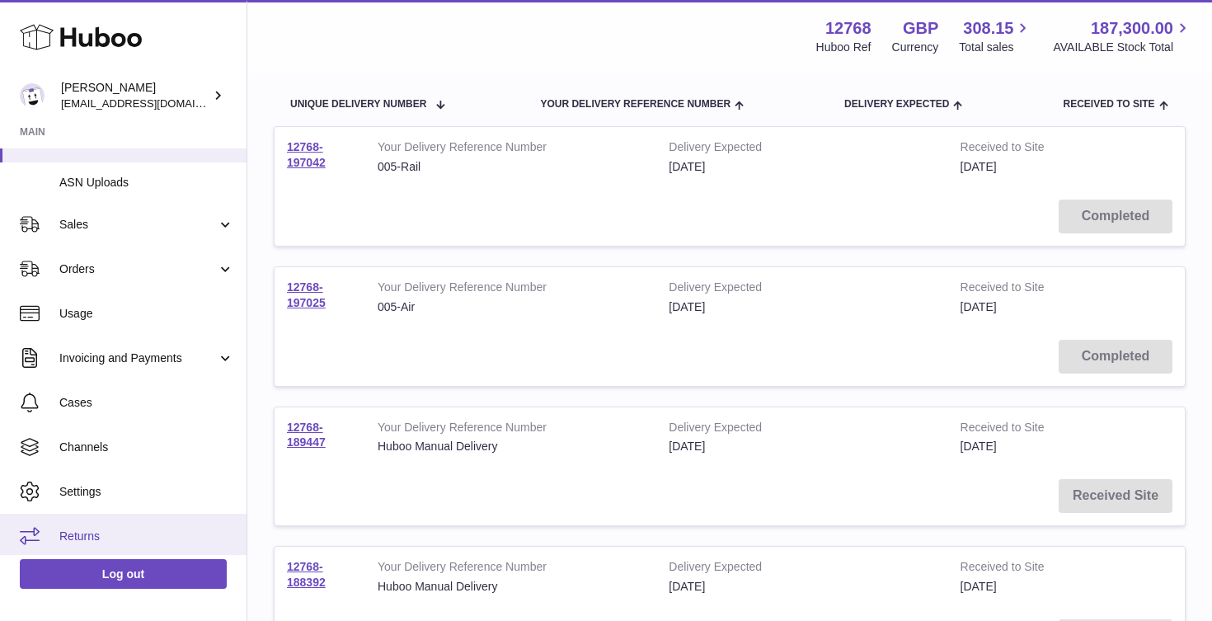
scroll to position [177, 0]
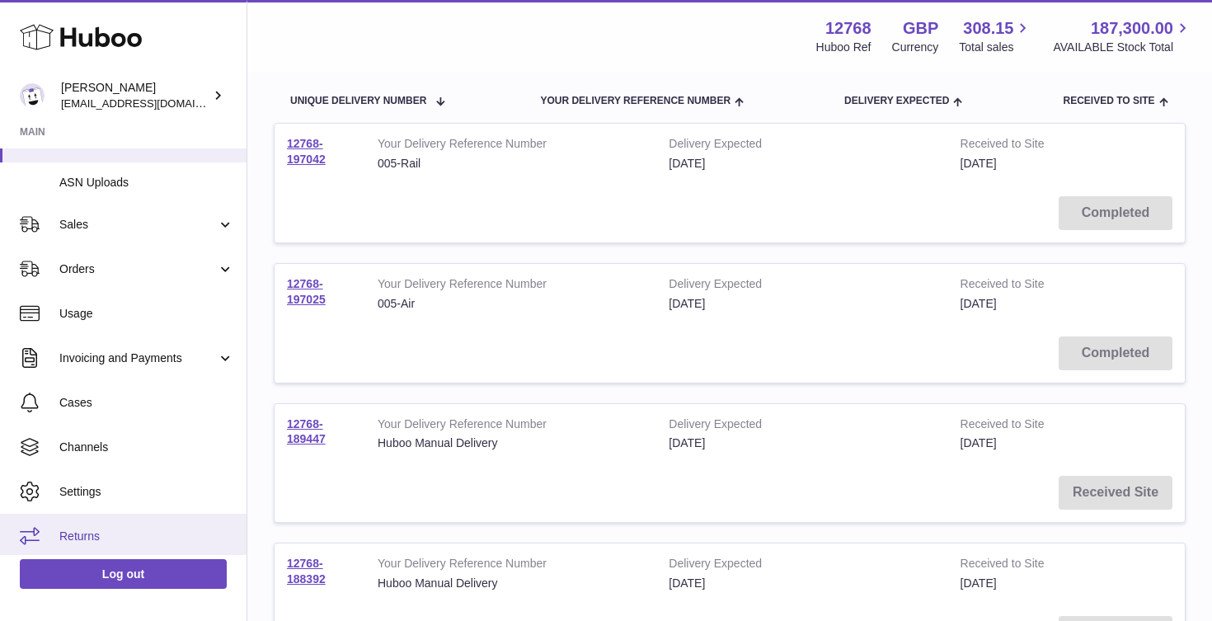
click at [83, 529] on span "Returns" at bounding box center [146, 537] width 175 height 16
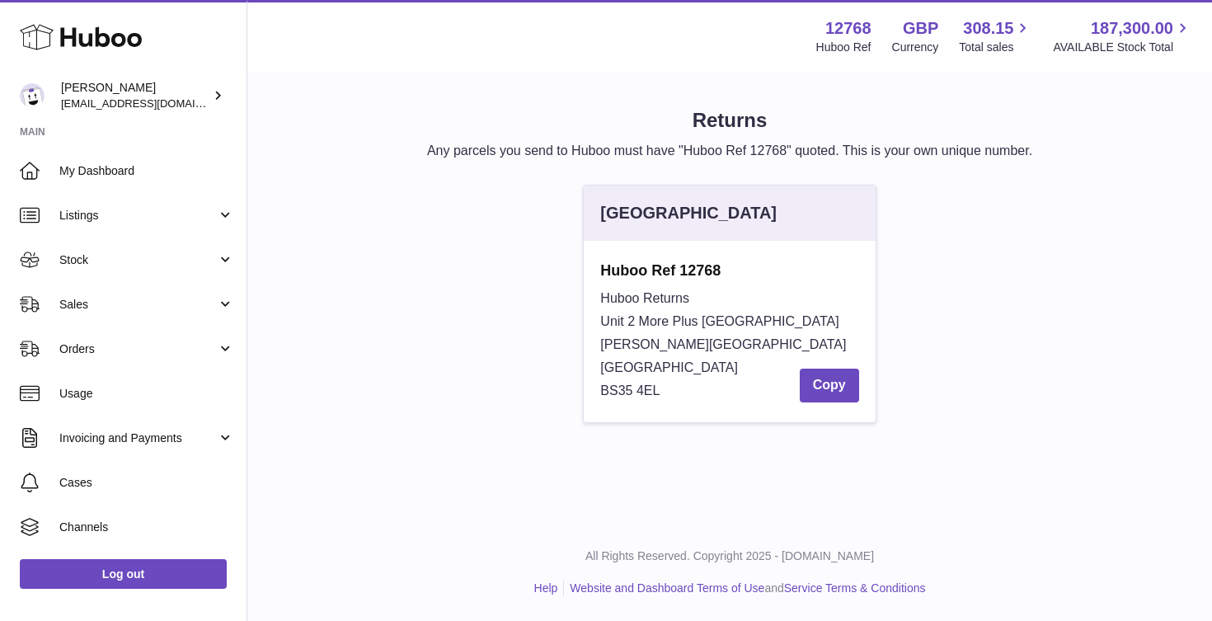
click at [611, 392] on span "BS35 4EL" at bounding box center [629, 390] width 59 height 14
drag, startPoint x: 611, startPoint y: 392, endPoint x: 652, endPoint y: 392, distance: 41.2
click at [652, 392] on span "BS35 4EL" at bounding box center [629, 390] width 59 height 14
copy span "BS35 4EL"
